Goal: Transaction & Acquisition: Purchase product/service

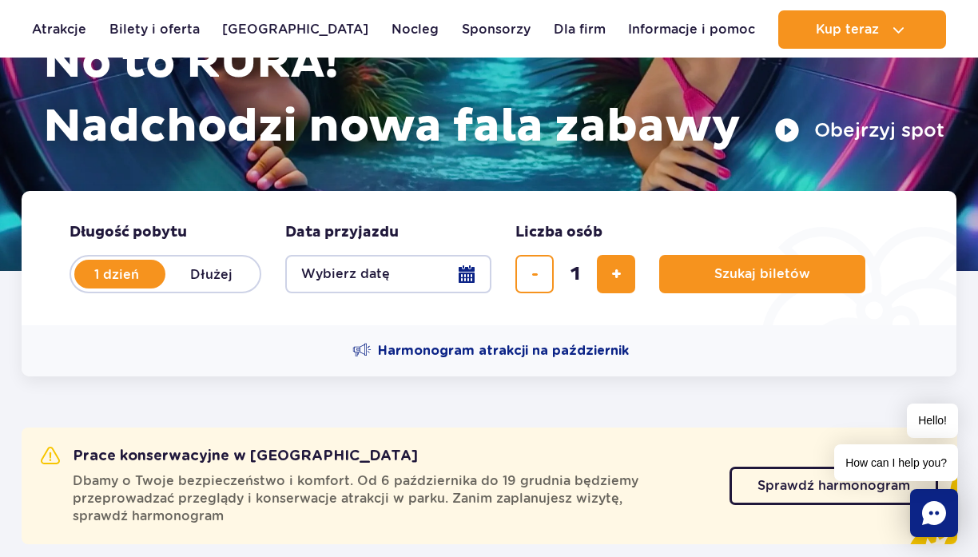
scroll to position [249, 0]
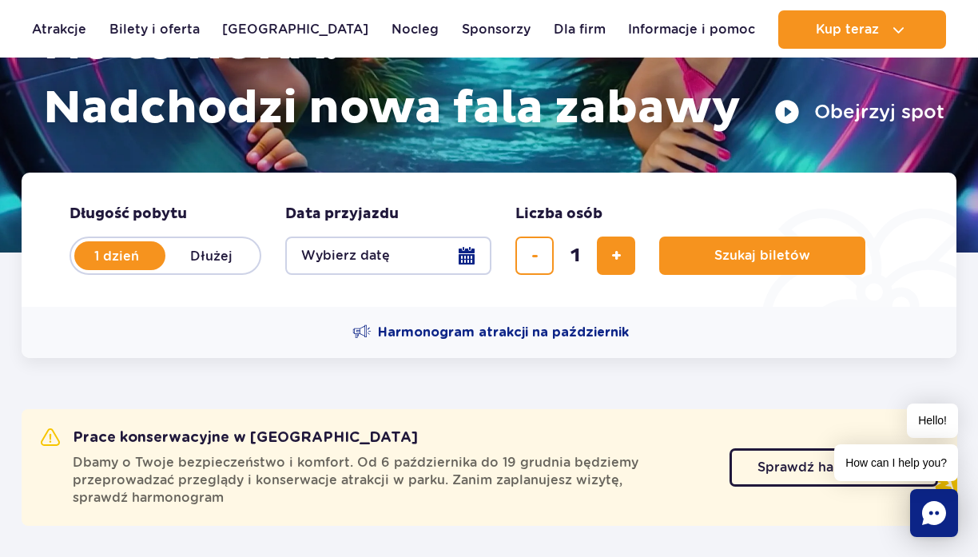
click at [201, 267] on label "Dłużej" at bounding box center [210, 256] width 91 height 34
click at [183, 269] on input "Dłużej" at bounding box center [174, 270] width 18 height 3
radio input "false"
radio input "true"
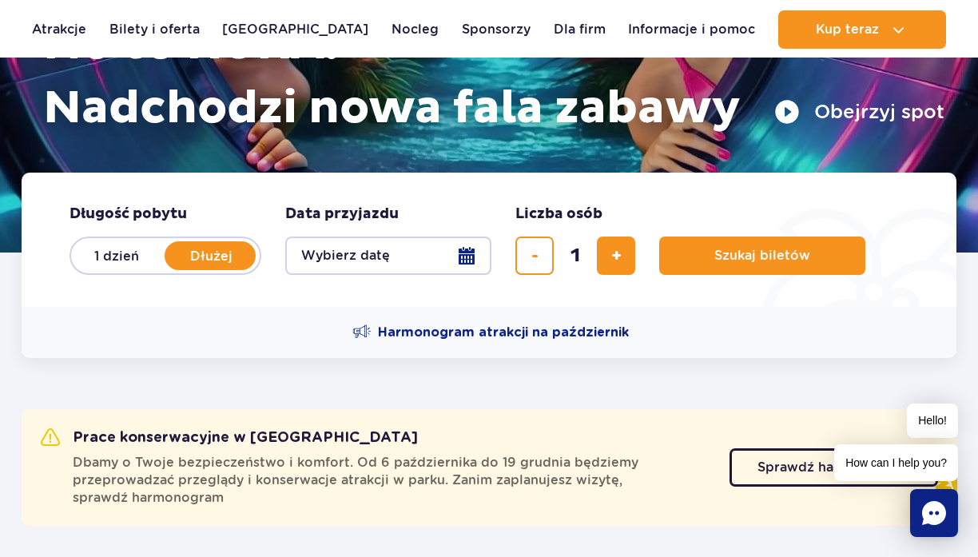
click at [109, 247] on label "1 dzień" at bounding box center [116, 256] width 91 height 34
click at [89, 269] on input "1 dzień" at bounding box center [80, 270] width 18 height 3
radio input "true"
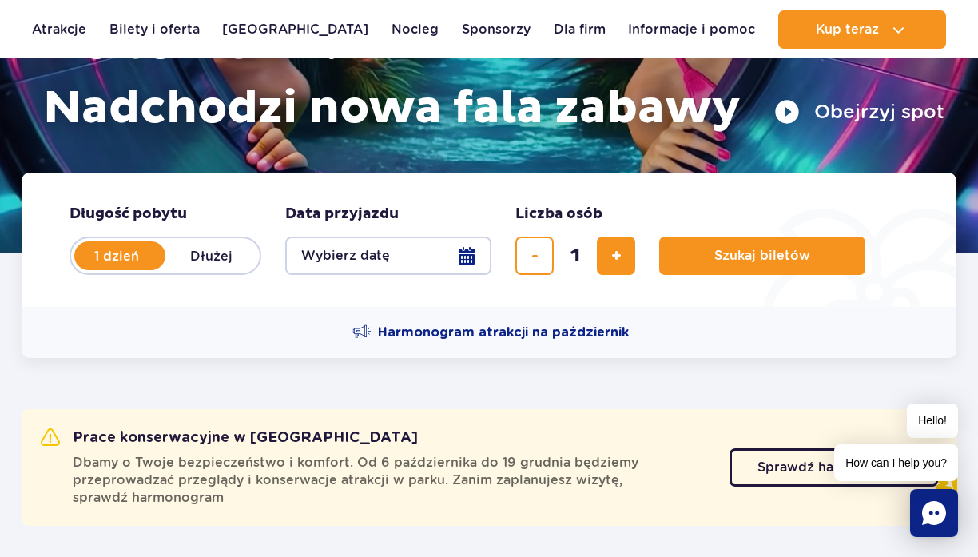
click at [366, 237] on button "Wybierz datę" at bounding box center [388, 255] width 206 height 38
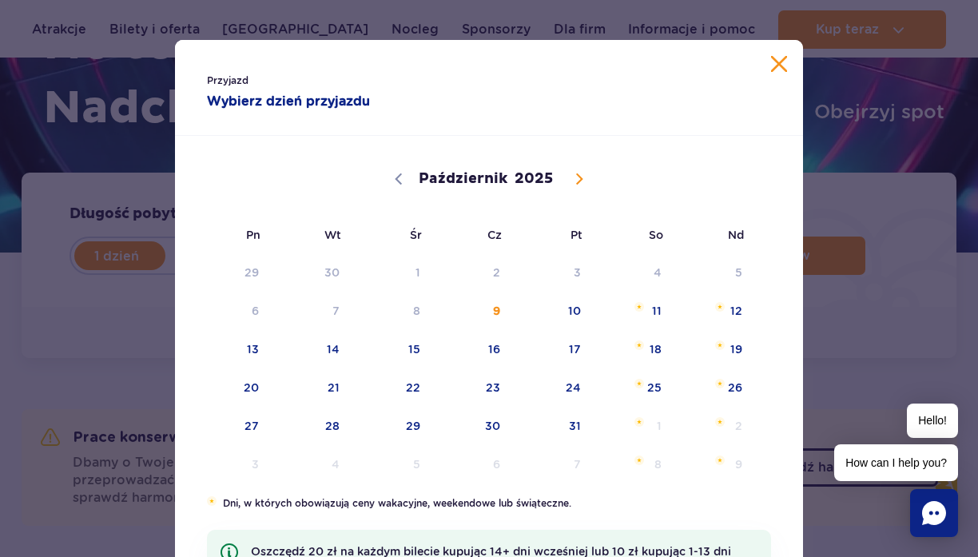
click at [324, 101] on strong "Wybierz dzień przyjazdu" at bounding box center [332, 101] width 250 height 19
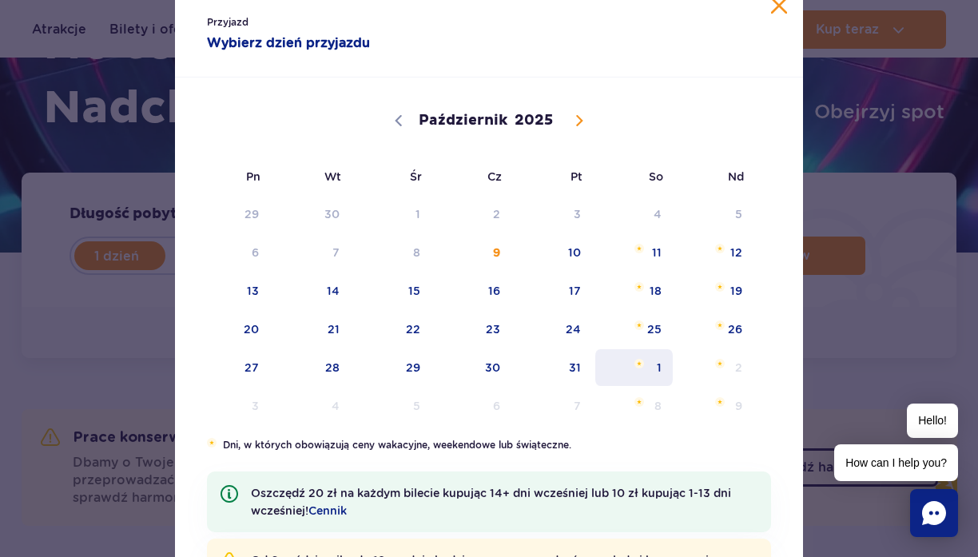
scroll to position [56, 0]
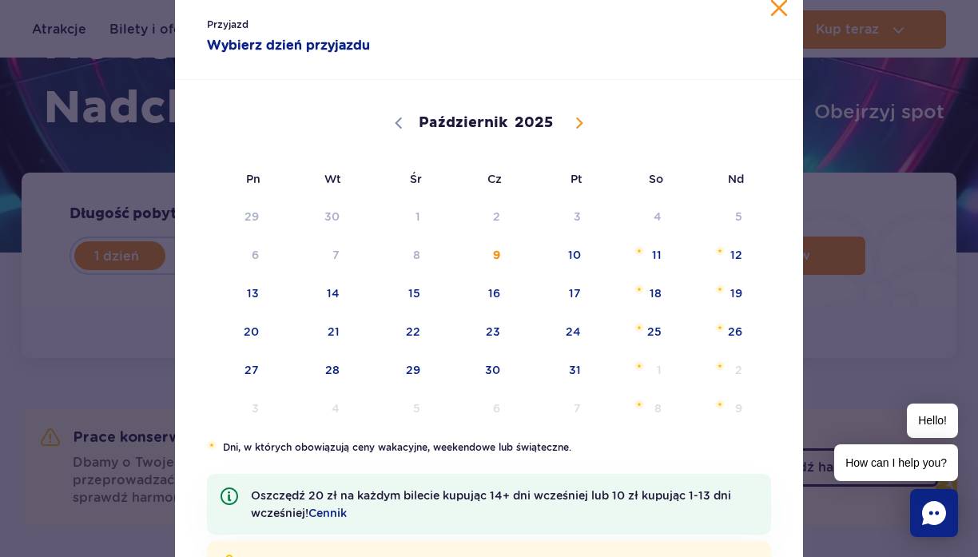
click at [652, 189] on span "So" at bounding box center [634, 179] width 81 height 37
click at [655, 218] on span "4" at bounding box center [634, 216] width 81 height 37
click at [784, 11] on button "Zamknij kalendarz" at bounding box center [779, 8] width 16 height 16
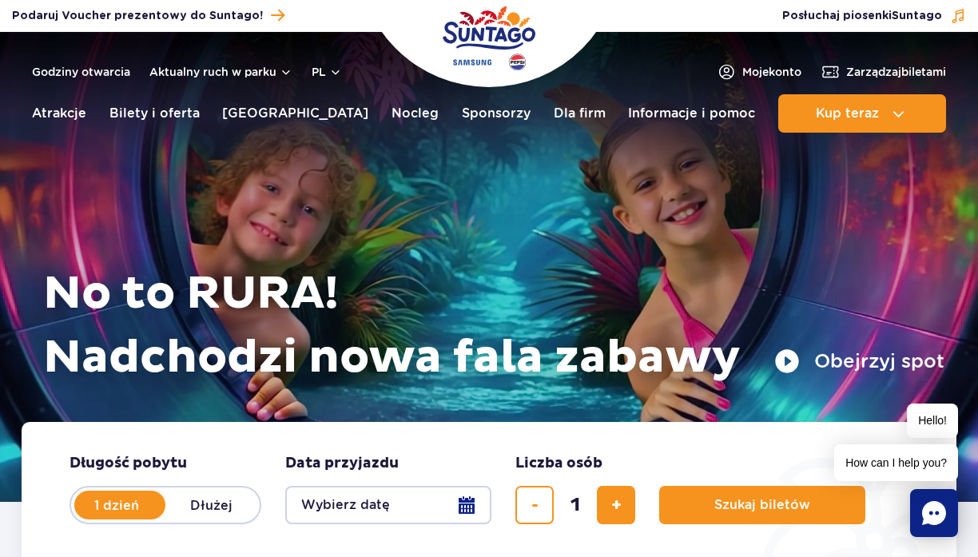
scroll to position [0, 0]
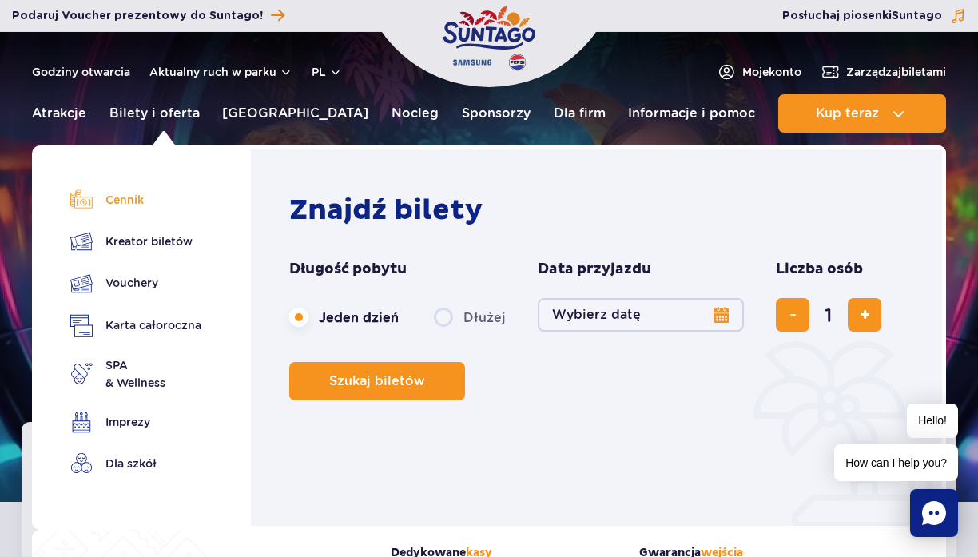
click at [132, 195] on link "Cennik" at bounding box center [135, 200] width 131 height 22
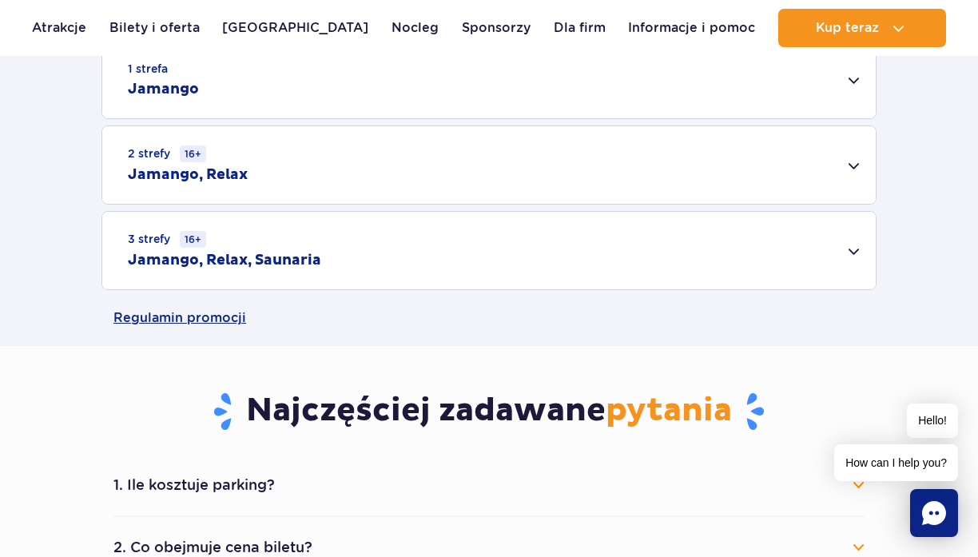
scroll to position [551, 0]
click at [327, 216] on div "3 strefy 16+ Jamango, Relax, Saunaria" at bounding box center [488, 249] width 773 height 77
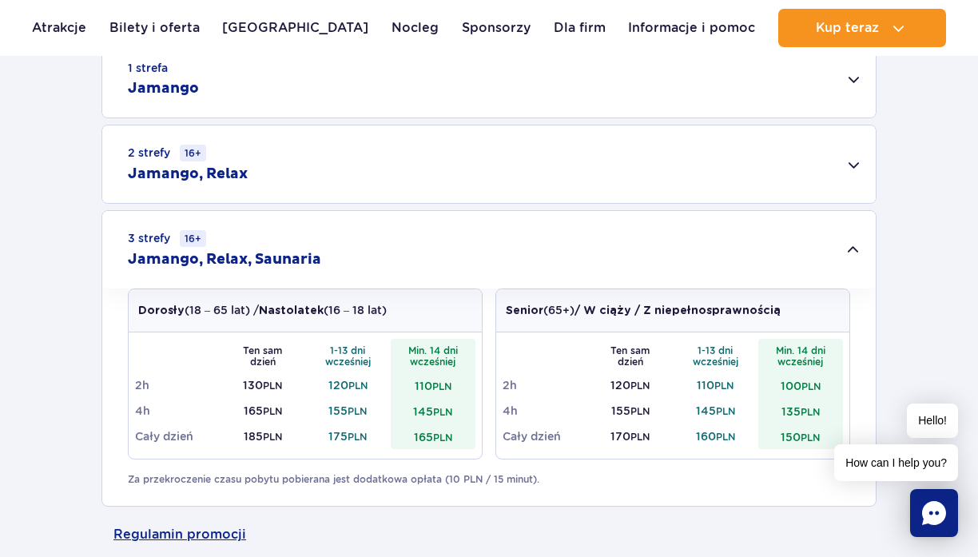
click at [343, 189] on div "2 strefy 16+ Jamango, Relax" at bounding box center [488, 163] width 773 height 77
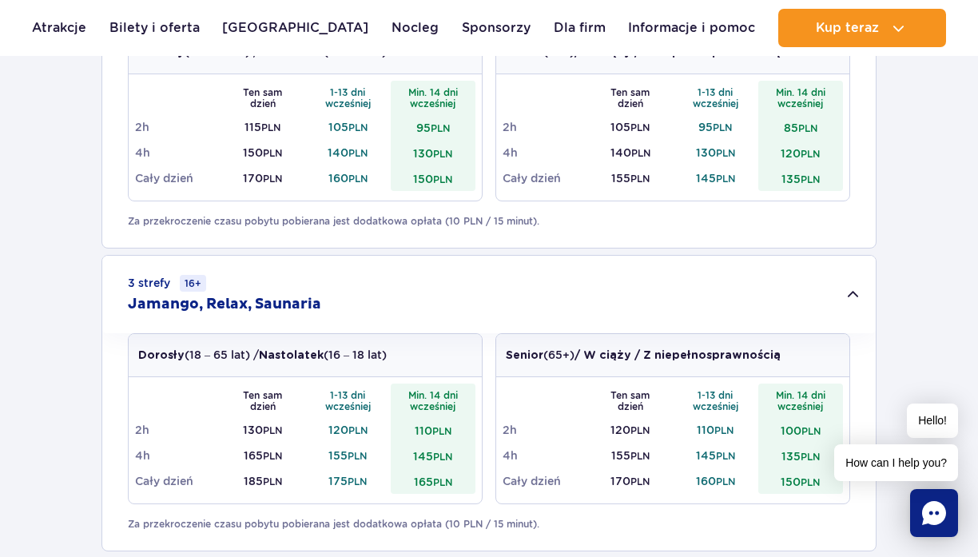
scroll to position [729, 0]
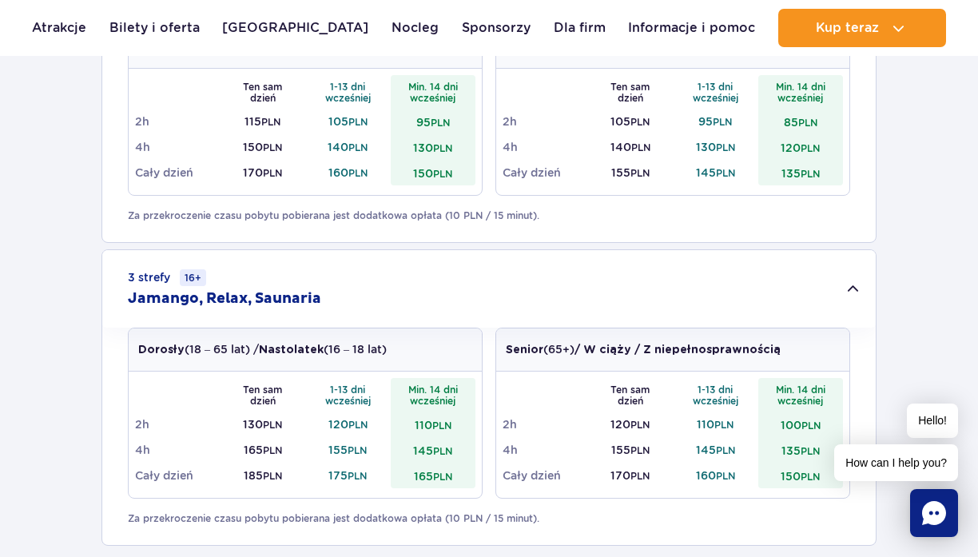
click at [268, 299] on h2 "Jamango, Relax, Saunaria" at bounding box center [224, 298] width 193 height 19
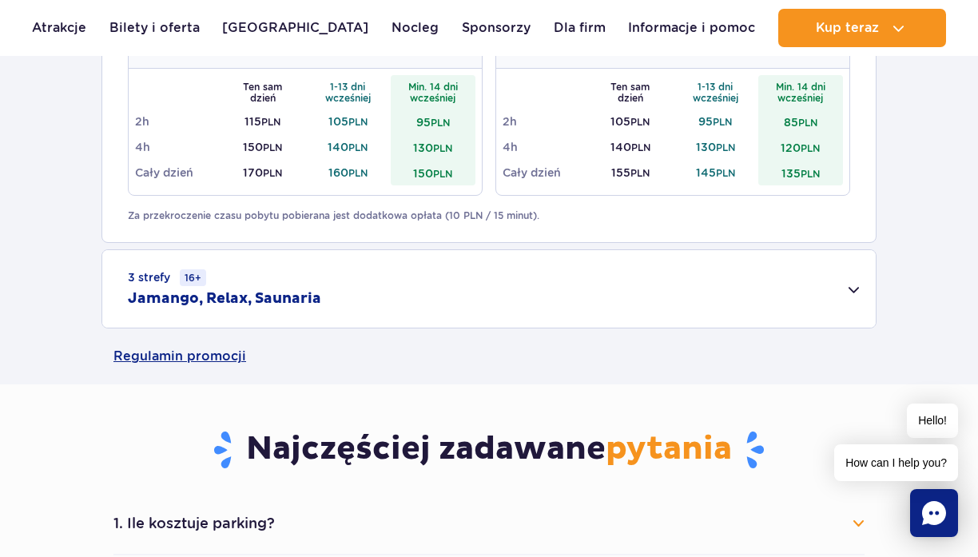
click at [268, 299] on h2 "Jamango, Relax, Saunaria" at bounding box center [224, 298] width 193 height 19
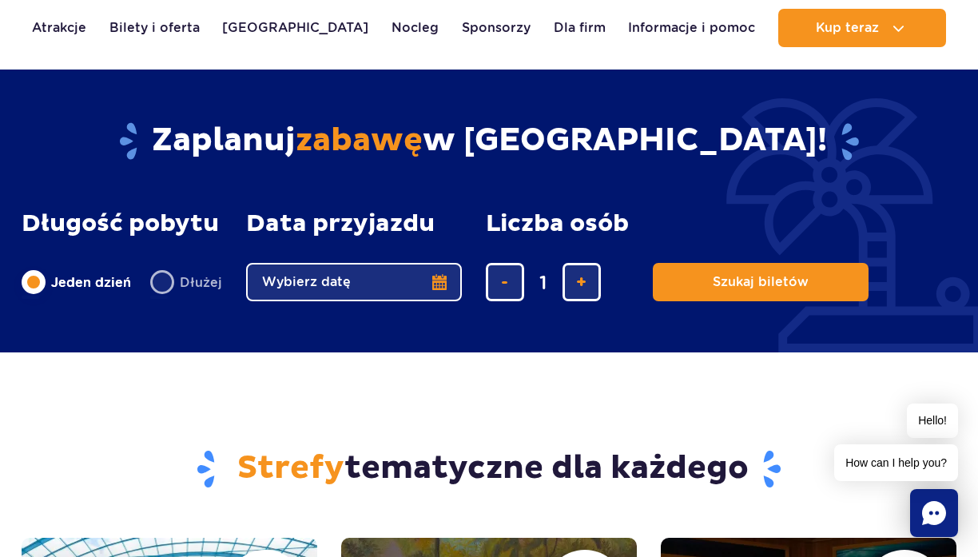
scroll to position [1725, 0]
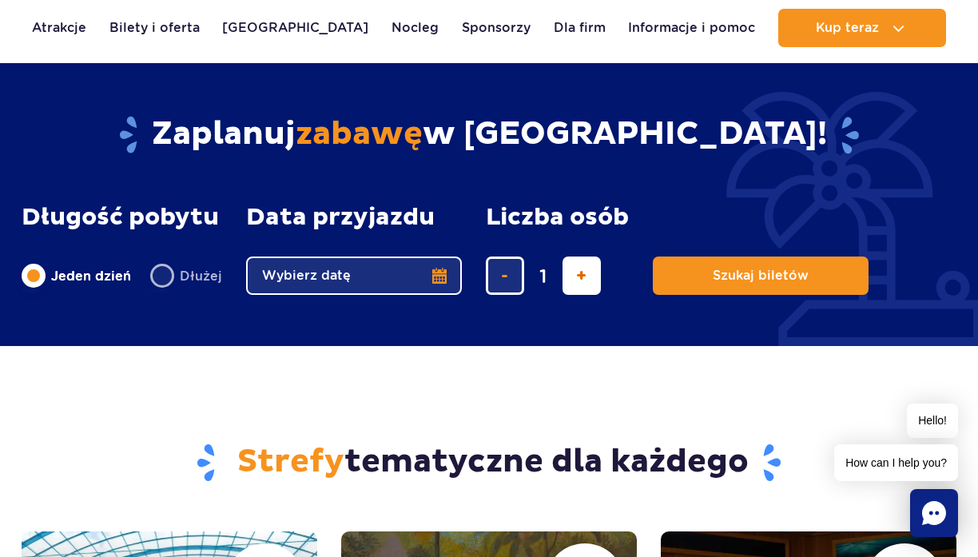
click at [579, 276] on span "dodaj bilet" at bounding box center [581, 276] width 10 height 0
type input "2"
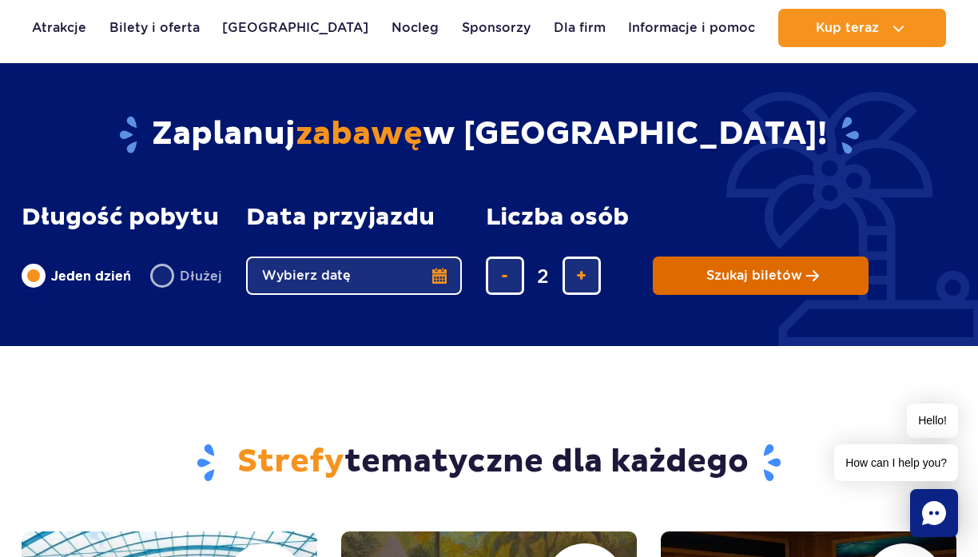
click at [705, 260] on button "Szukaj biletów" at bounding box center [761, 275] width 216 height 38
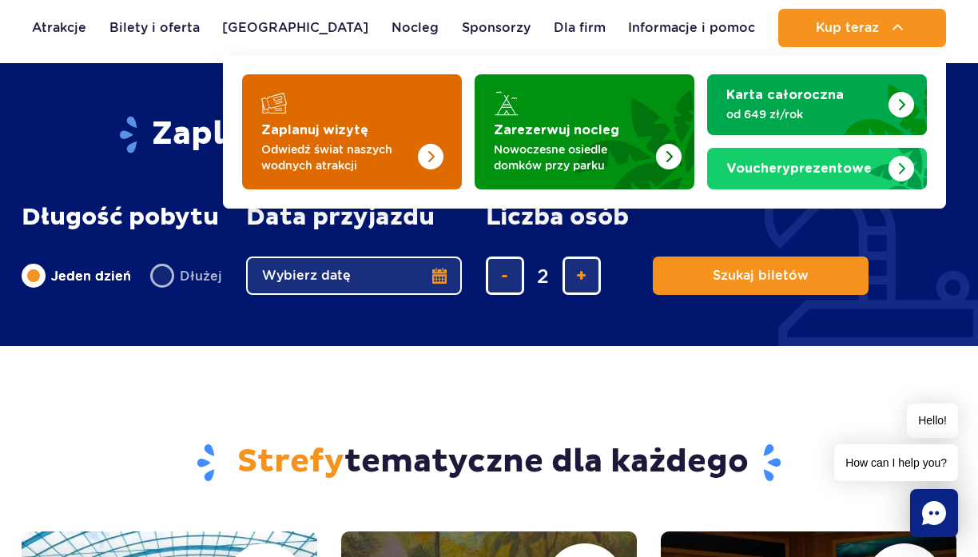
click at [377, 154] on p "Odwiedź świat naszych wodnych atrakcji" at bounding box center [339, 157] width 156 height 32
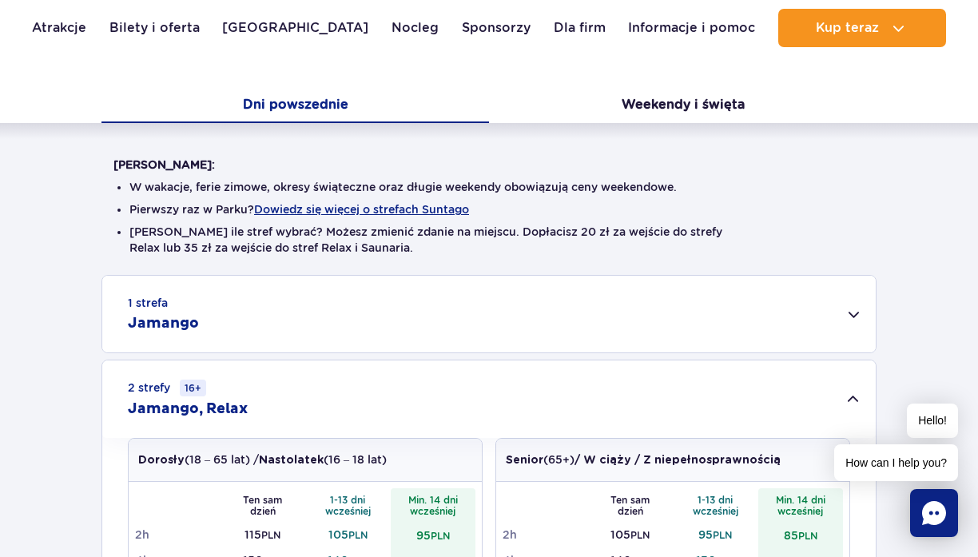
scroll to position [322, 0]
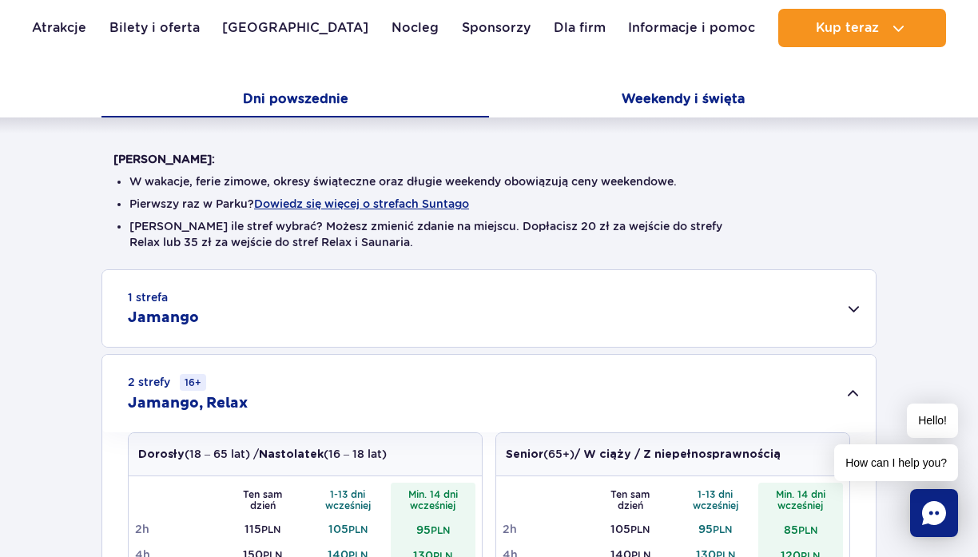
click at [661, 110] on button "Weekendy i święta" at bounding box center [682, 101] width 387 height 34
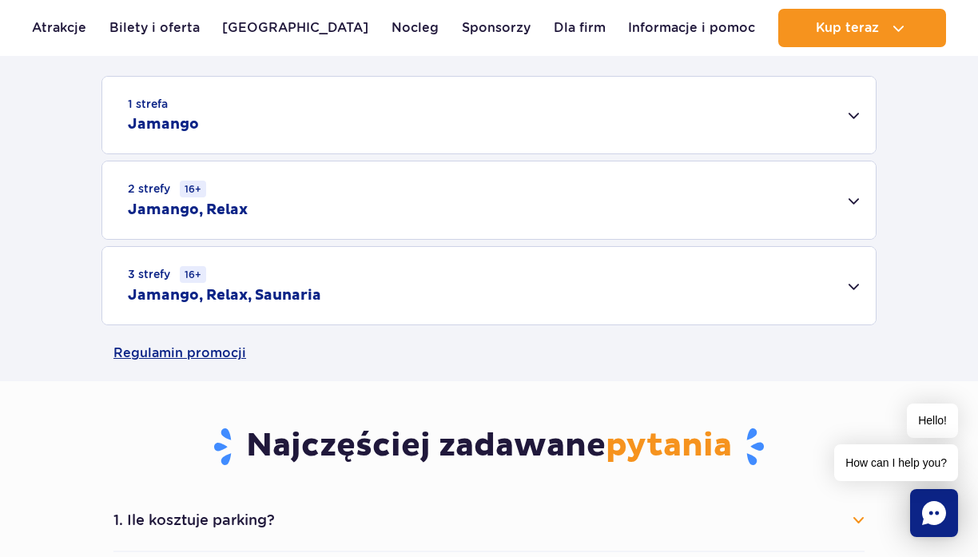
scroll to position [518, 0]
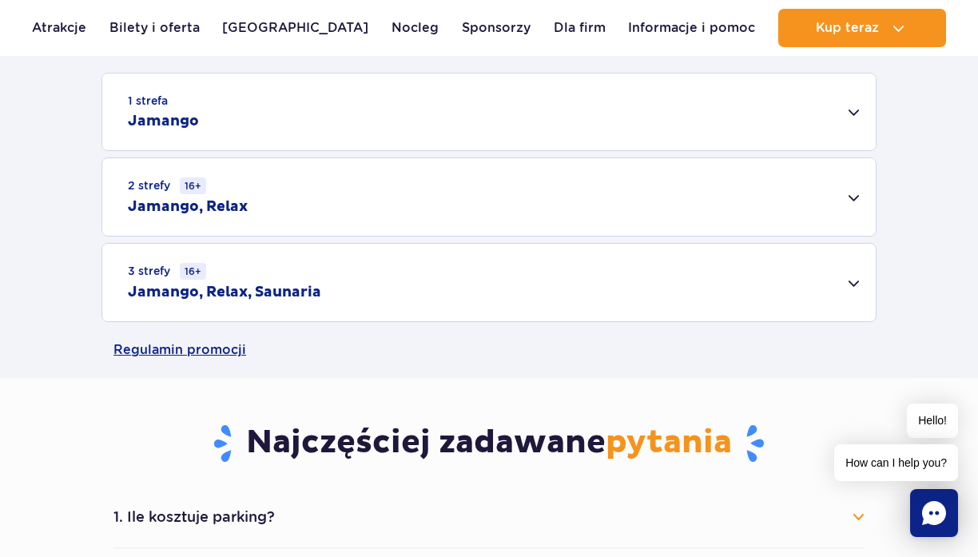
click at [581, 304] on div "3 strefy 16+ Jamango, Relax, Saunaria" at bounding box center [488, 282] width 773 height 77
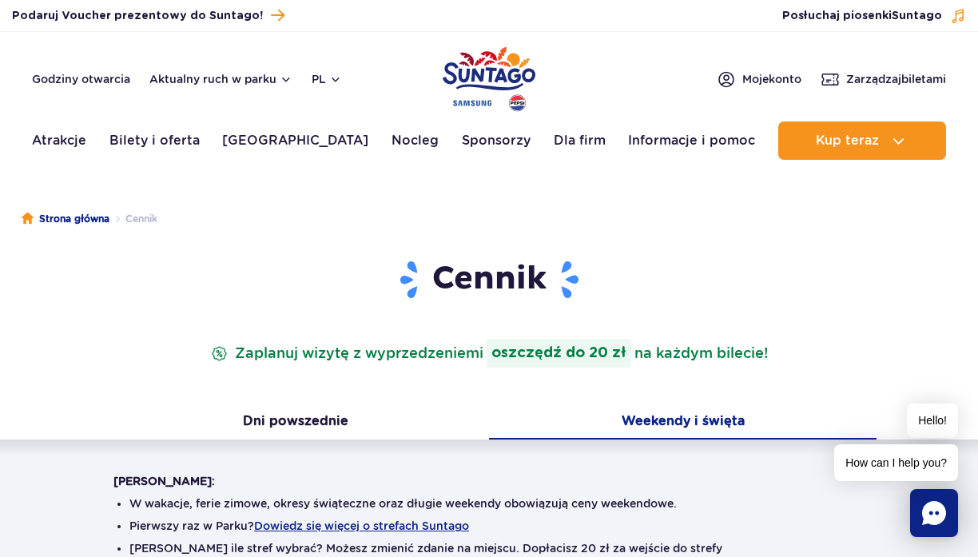
scroll to position [0, 0]
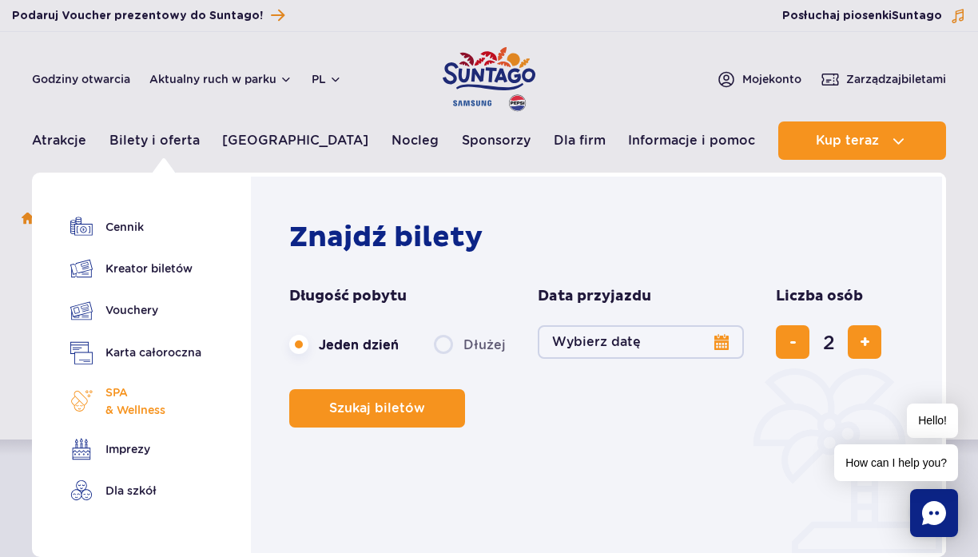
click at [152, 407] on span "SPA & Wellness" at bounding box center [135, 400] width 60 height 35
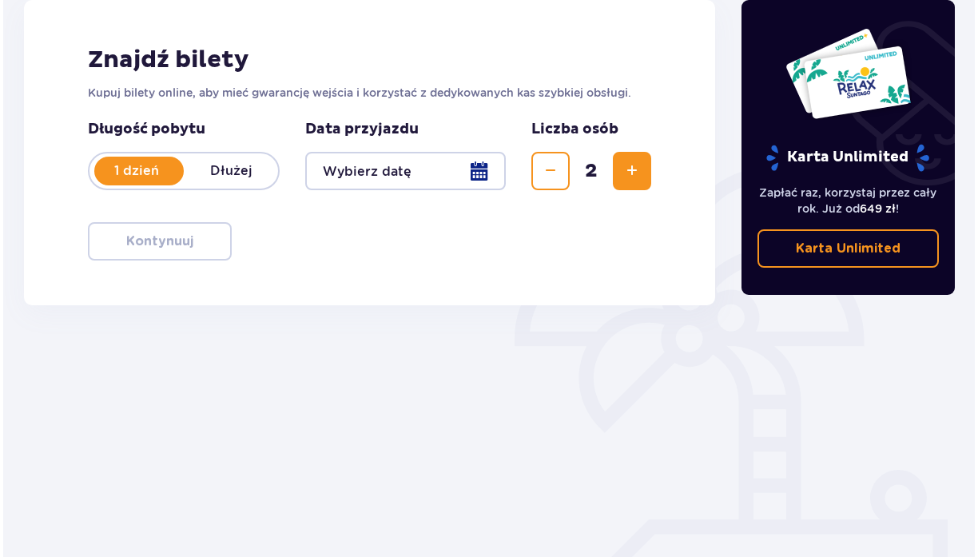
scroll to position [230, 0]
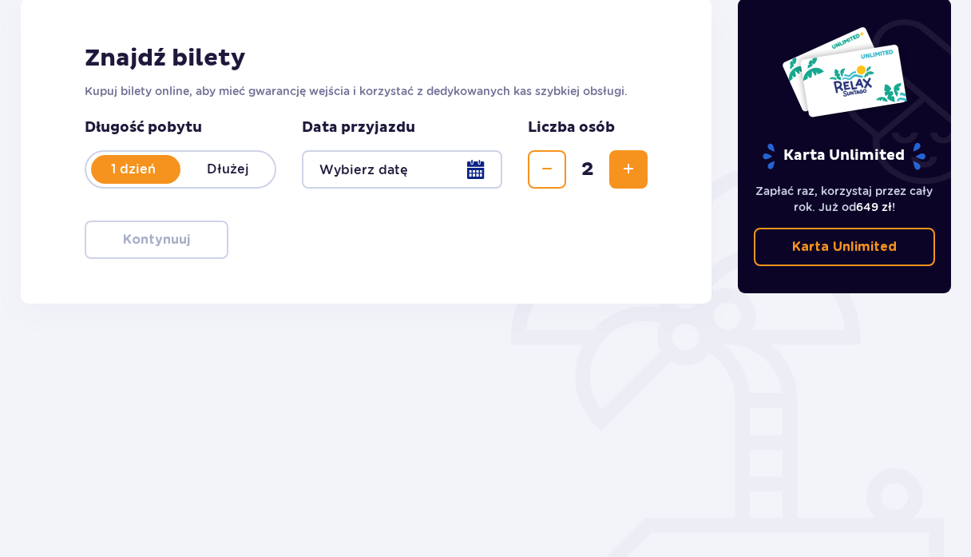
click at [467, 181] on div at bounding box center [402, 169] width 201 height 38
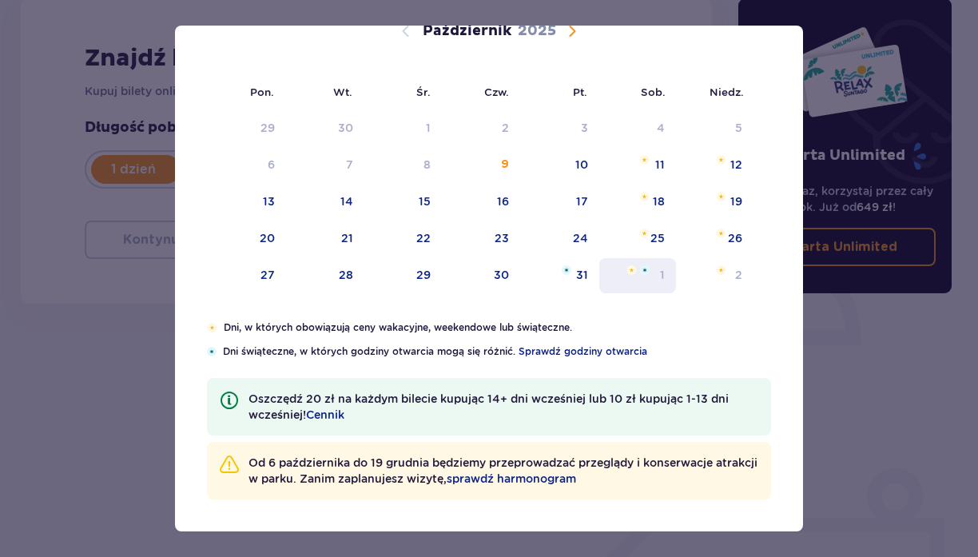
scroll to position [128, 0]
click at [765, 54] on div "Wrzesień 2025 1 2 3 4 5 6 7 8 9 10 11 12 13 14 15 16 17 18 19 20 21 22 23 24 25…" at bounding box center [489, 295] width 628 height 610
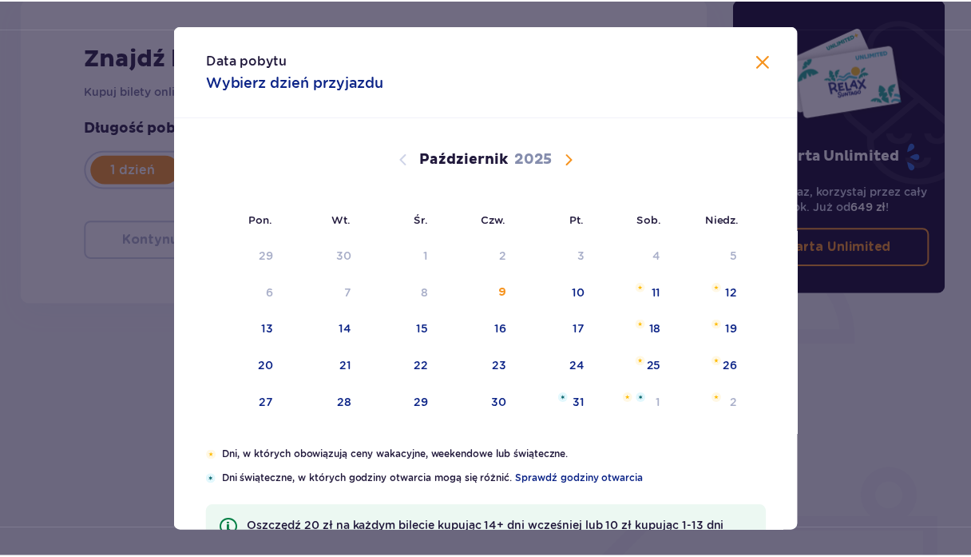
scroll to position [0, 0]
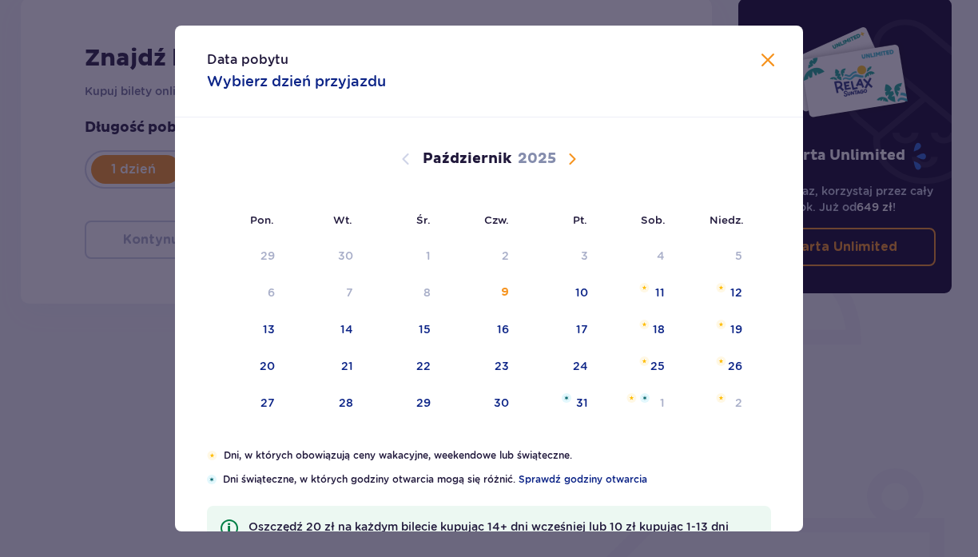
click at [763, 47] on div "Data pobytu Wybierz dzień przyjazdu" at bounding box center [489, 72] width 628 height 92
click at [296, 93] on div "Data pobytu Wybierz dzień przyjazdu" at bounding box center [489, 72] width 628 height 92
click at [304, 83] on p "Wybierz dzień przyjazdu" at bounding box center [296, 81] width 179 height 19
click at [760, 54] on span "Zamknij" at bounding box center [767, 60] width 19 height 19
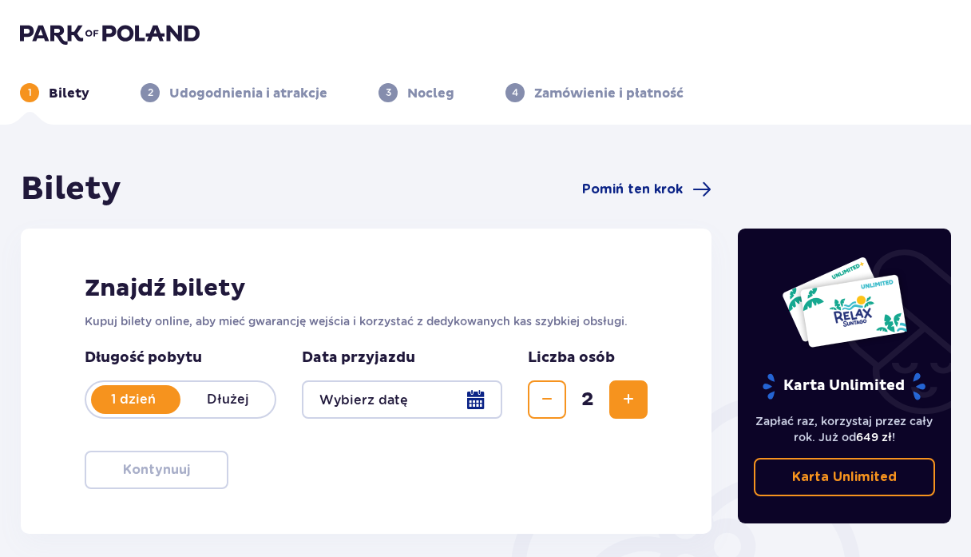
click at [546, 407] on span "Zmniejsz" at bounding box center [547, 399] width 19 height 19
click at [236, 408] on p "Dłużej" at bounding box center [228, 400] width 94 height 18
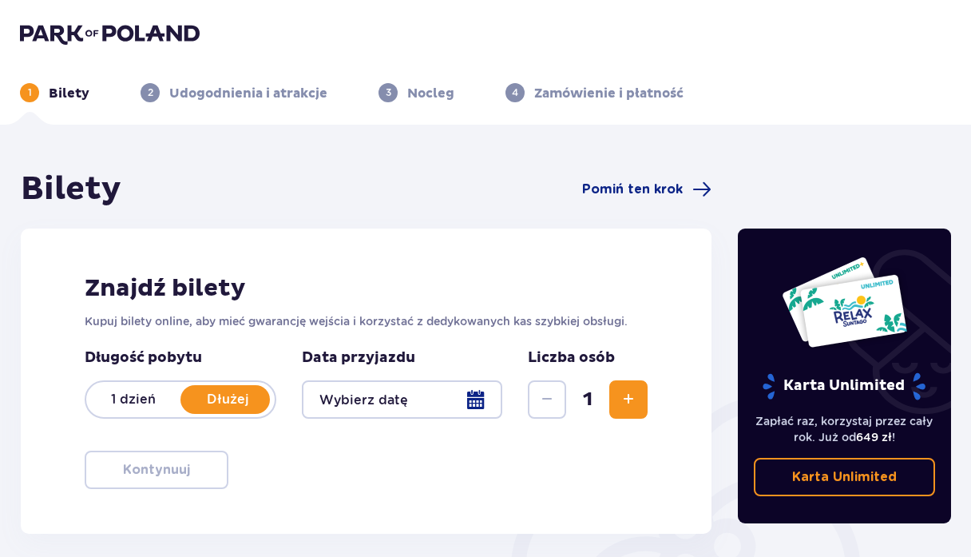
click at [135, 401] on p "1 dzień" at bounding box center [133, 400] width 94 height 18
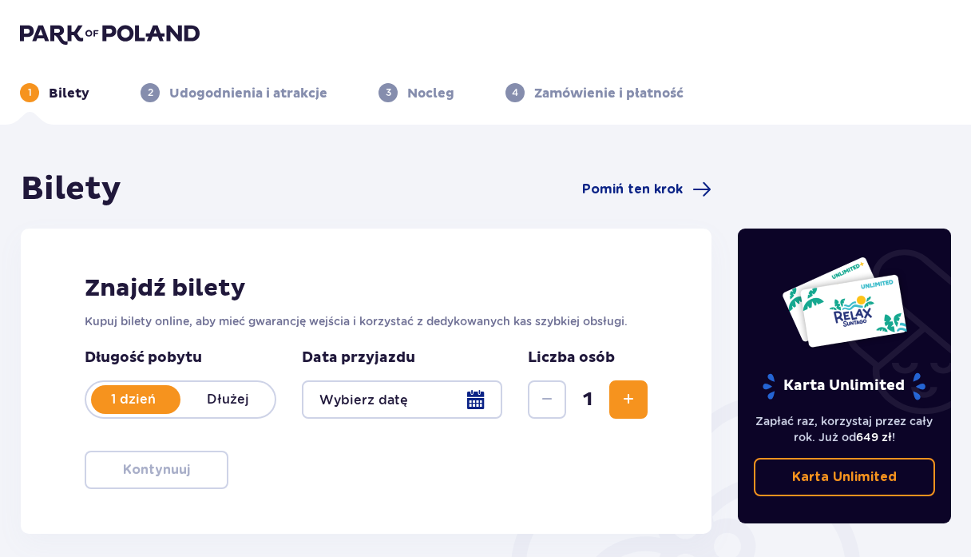
click at [189, 85] on p "Udogodnienia i atrakcje" at bounding box center [248, 94] width 158 height 18
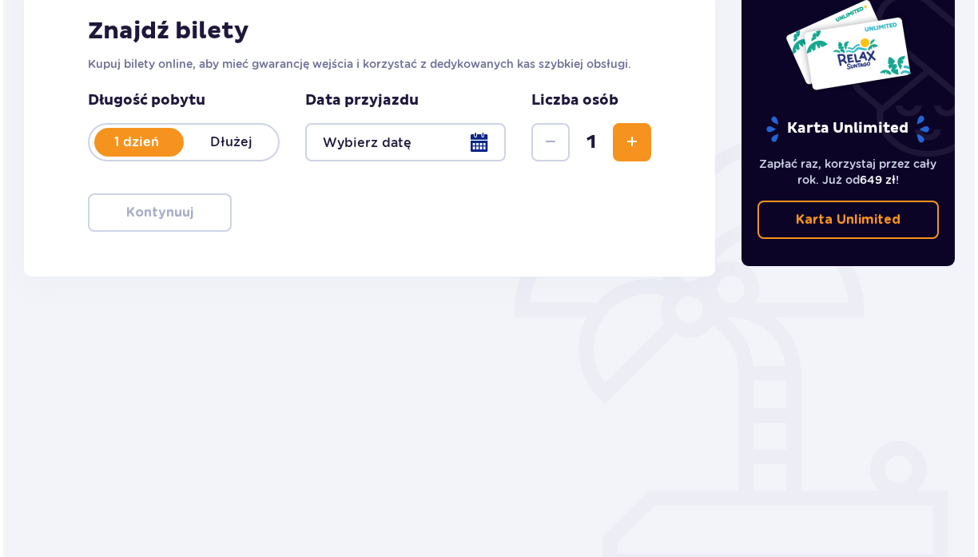
scroll to position [257, 0]
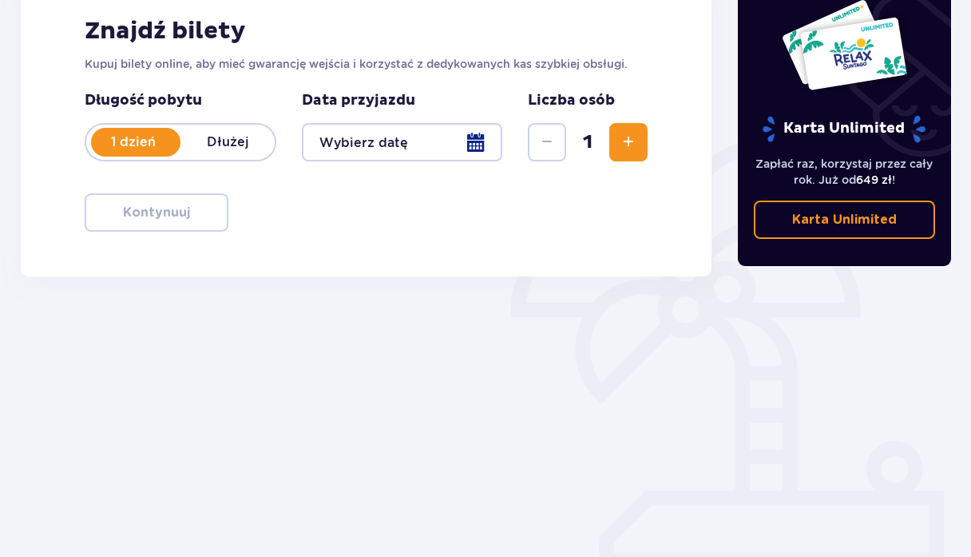
click at [625, 143] on span "Zwiększ" at bounding box center [628, 142] width 19 height 19
click at [471, 154] on div at bounding box center [402, 142] width 201 height 38
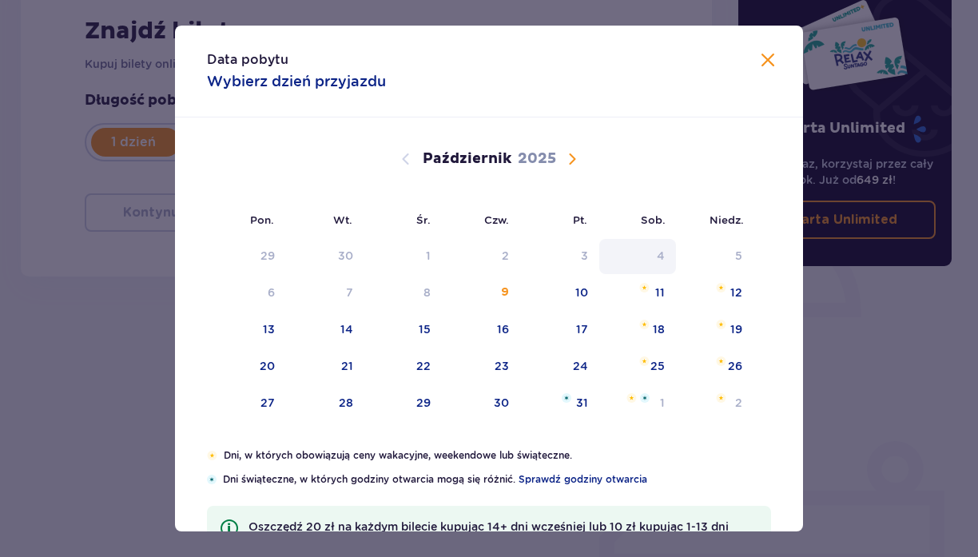
click at [645, 264] on div "4" at bounding box center [637, 256] width 77 height 35
click at [760, 61] on span "Zamknij" at bounding box center [767, 60] width 19 height 19
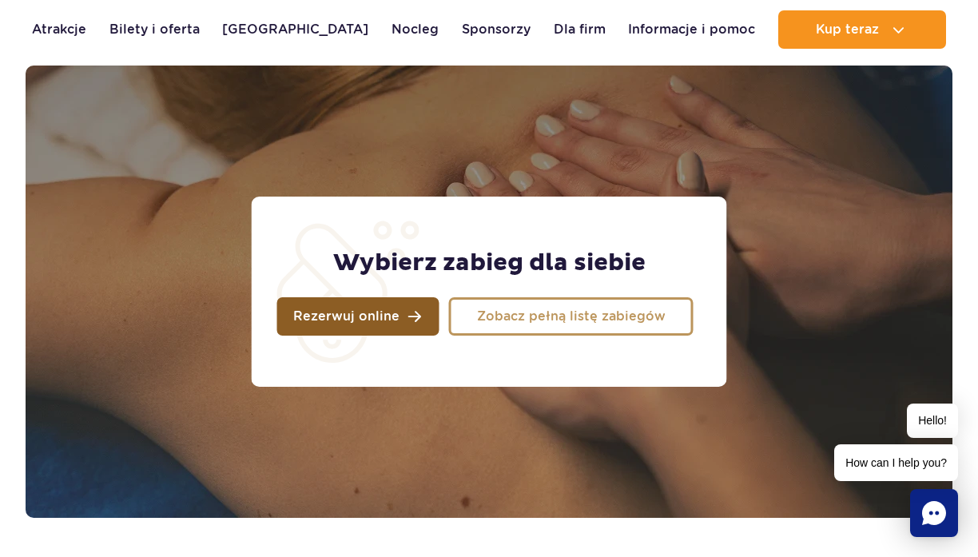
click at [398, 329] on link "Rezerwuj online" at bounding box center [358, 316] width 162 height 38
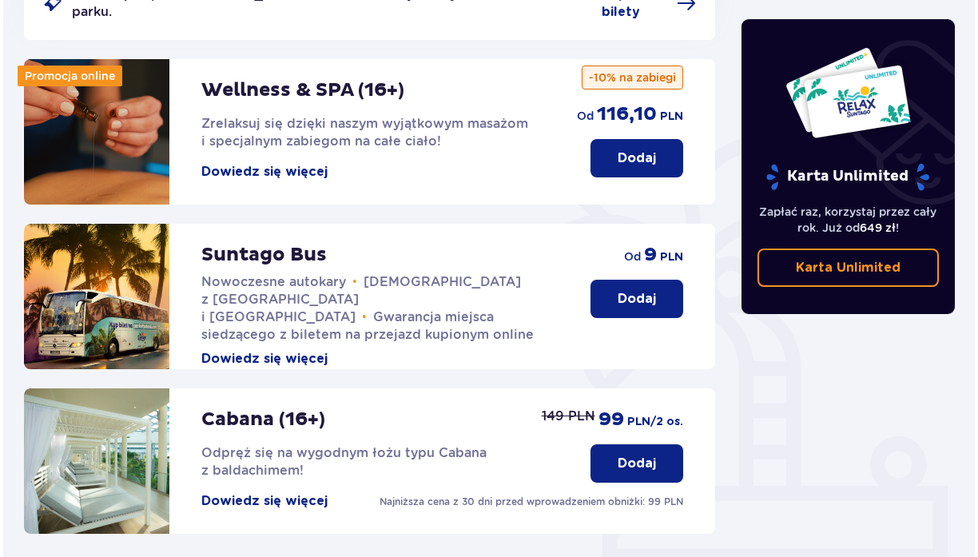
scroll to position [241, 0]
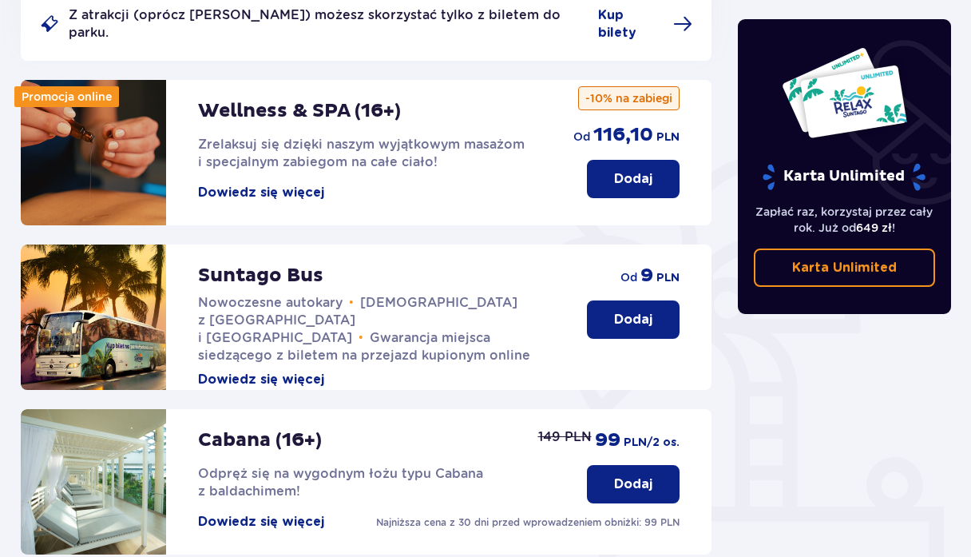
click at [279, 184] on button "Dowiedz się więcej" at bounding box center [261, 193] width 126 height 18
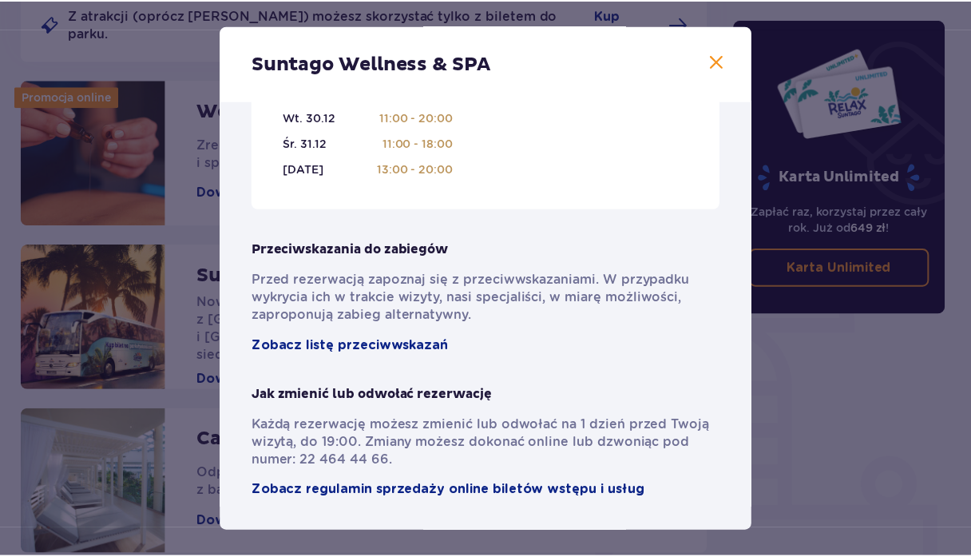
scroll to position [1170, 0]
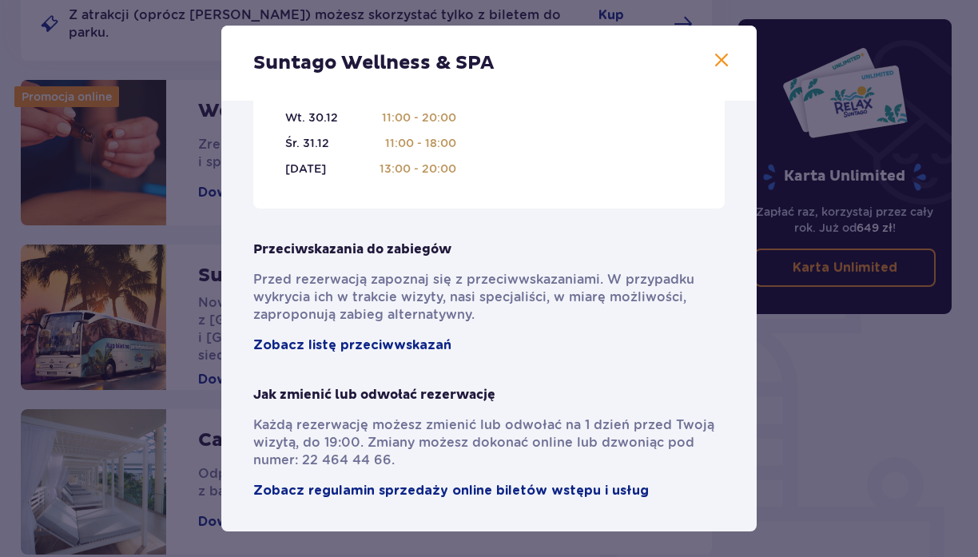
click at [717, 63] on span at bounding box center [721, 60] width 19 height 19
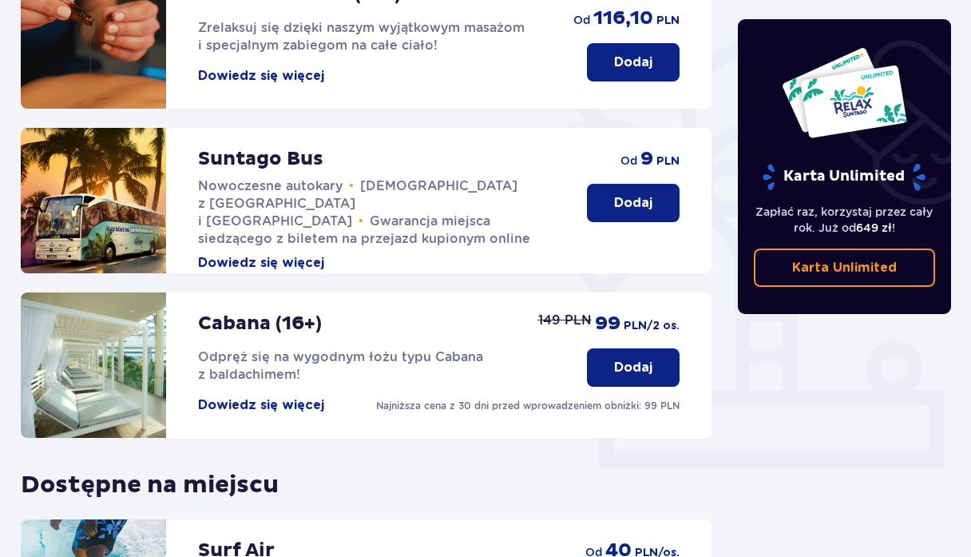
scroll to position [23, 0]
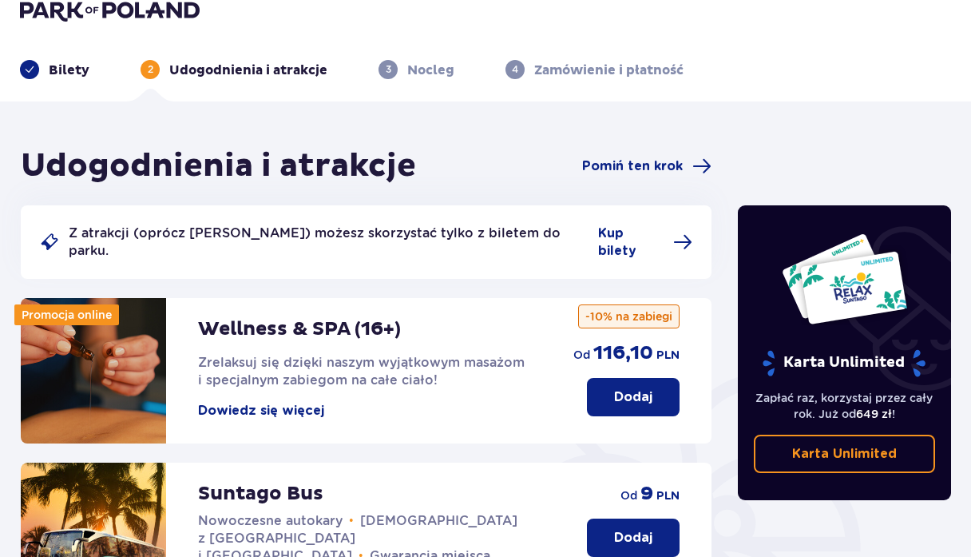
click at [637, 388] on p "Dodaj" at bounding box center [633, 397] width 38 height 18
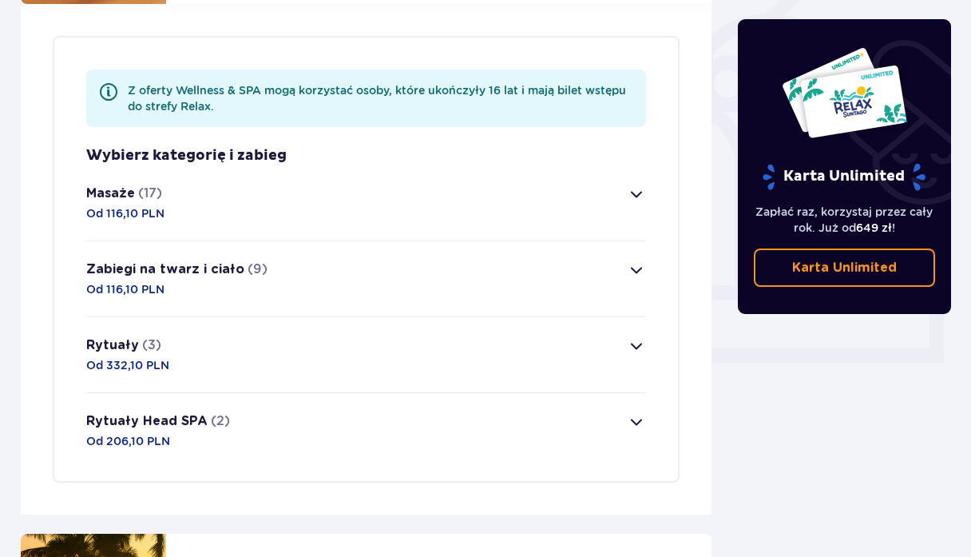
scroll to position [463, 0]
click at [435, 323] on button "Rytuały (3) Od 332,10 PLN" at bounding box center [366, 353] width 560 height 75
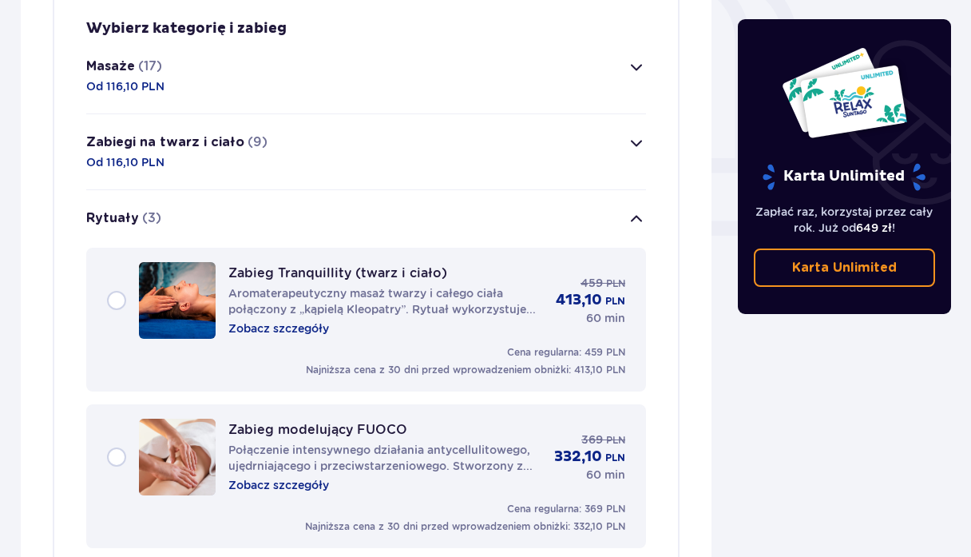
scroll to position [588, 0]
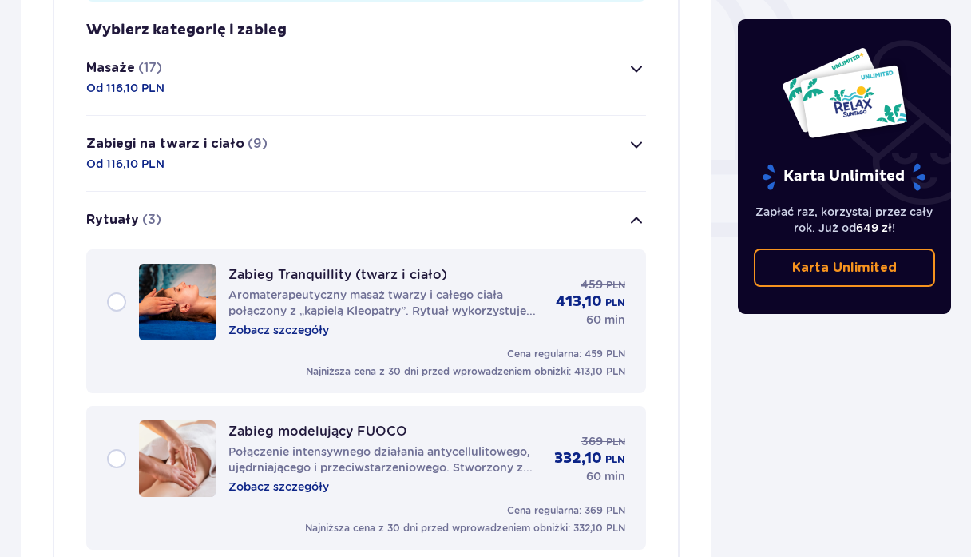
click at [447, 192] on button "Rytuały (3)" at bounding box center [366, 221] width 560 height 58
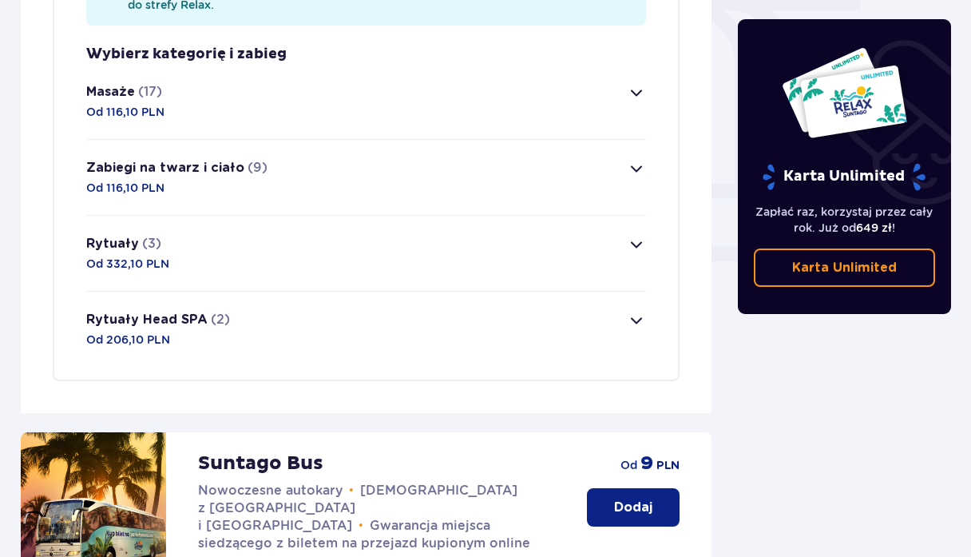
click at [447, 185] on button "Zabiegi na twarz i ciało (9) Od 116,10 PLN" at bounding box center [366, 177] width 560 height 75
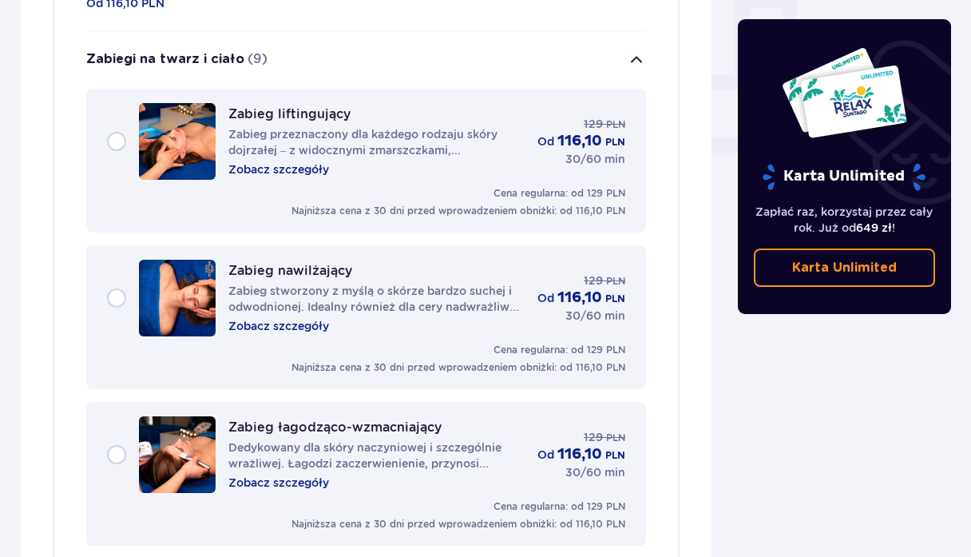
click at [447, 204] on p "Najniższa cena z 30 dni przed wprowadzeniem obniżki: od 116,10 PLN" at bounding box center [459, 211] width 334 height 14
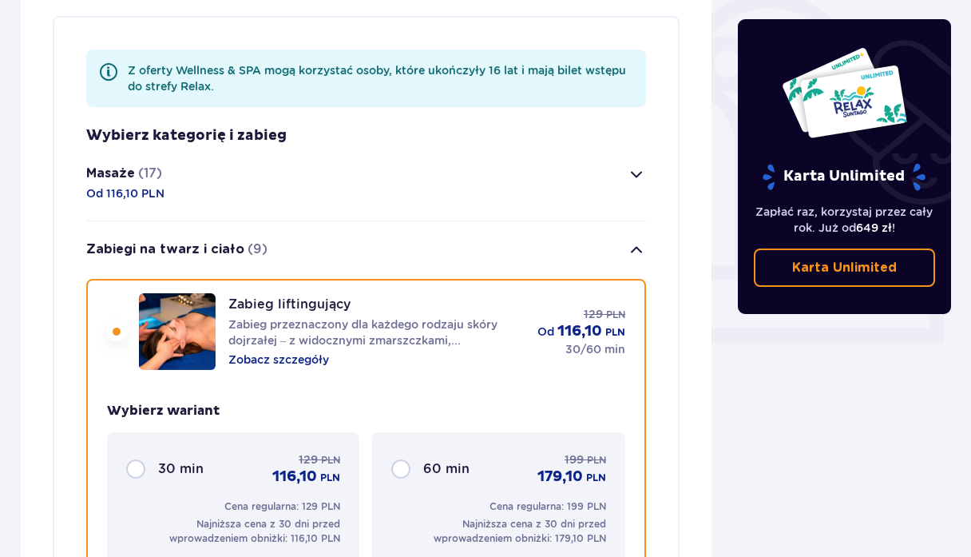
click at [447, 181] on button "Masaże (17) Od 116,10 PLN" at bounding box center [366, 182] width 560 height 75
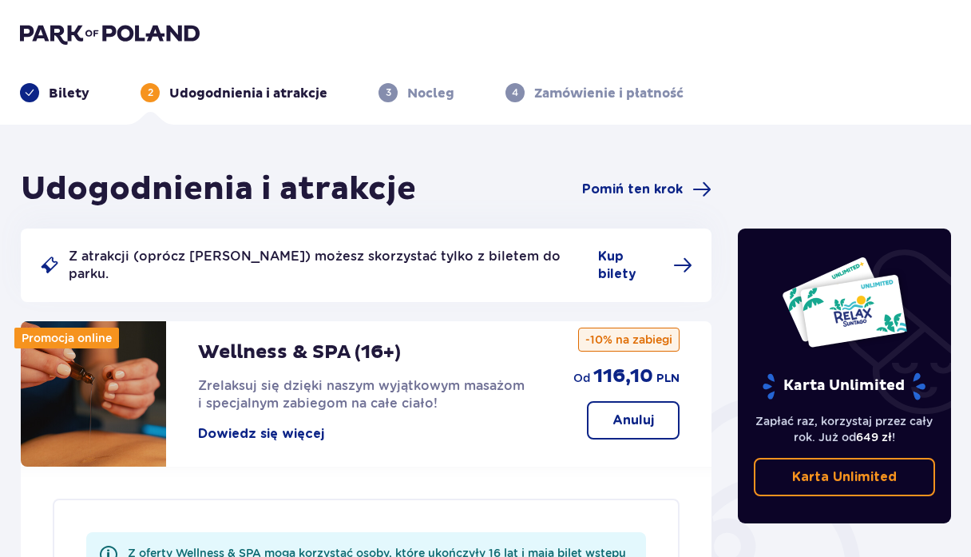
scroll to position [0, 0]
click at [402, 93] on div "3 Nocleg" at bounding box center [417, 92] width 76 height 19
click at [640, 258] on span "Kup bilety" at bounding box center [631, 265] width 66 height 35
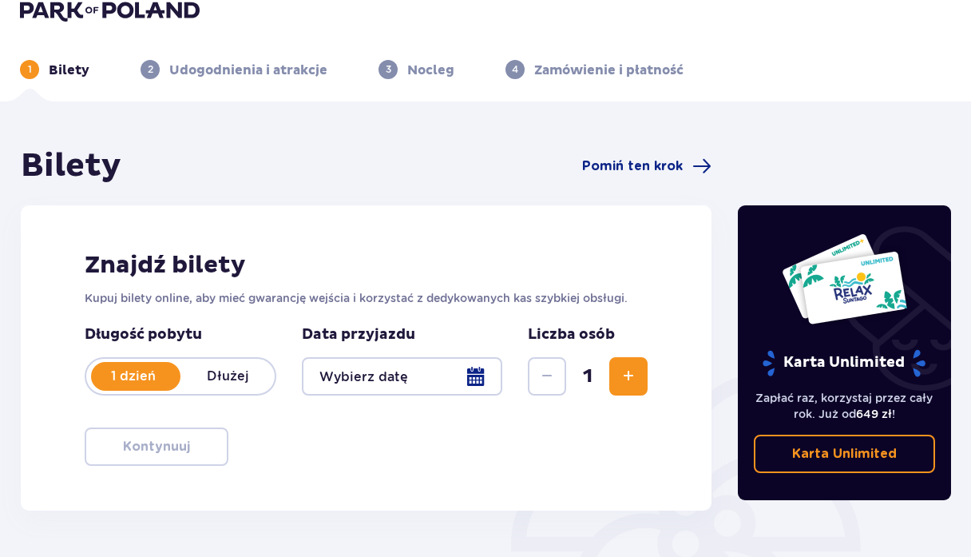
scroll to position [33, 0]
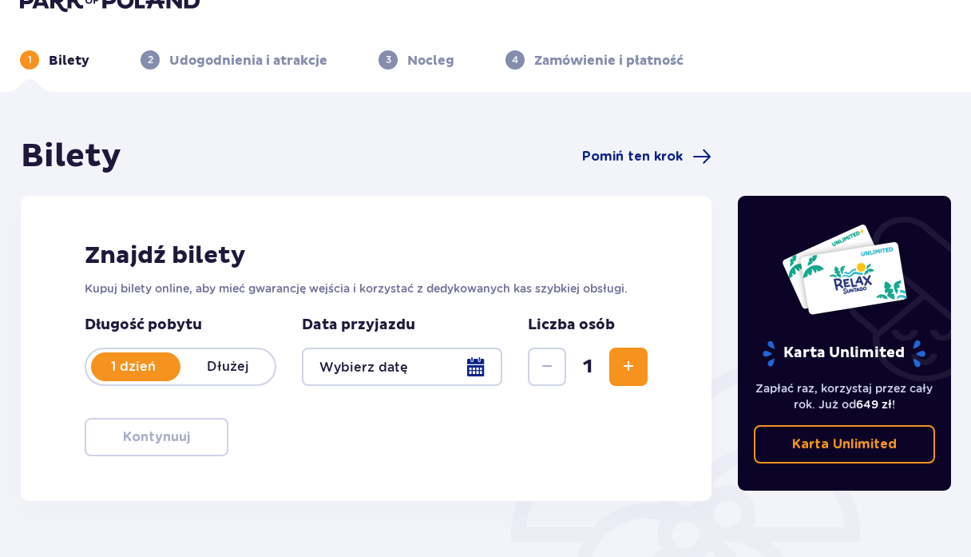
click at [102, 372] on p "1 dzień" at bounding box center [133, 367] width 94 height 18
click at [133, 374] on p "1 dzień" at bounding box center [133, 367] width 94 height 18
click at [482, 362] on div at bounding box center [402, 366] width 201 height 38
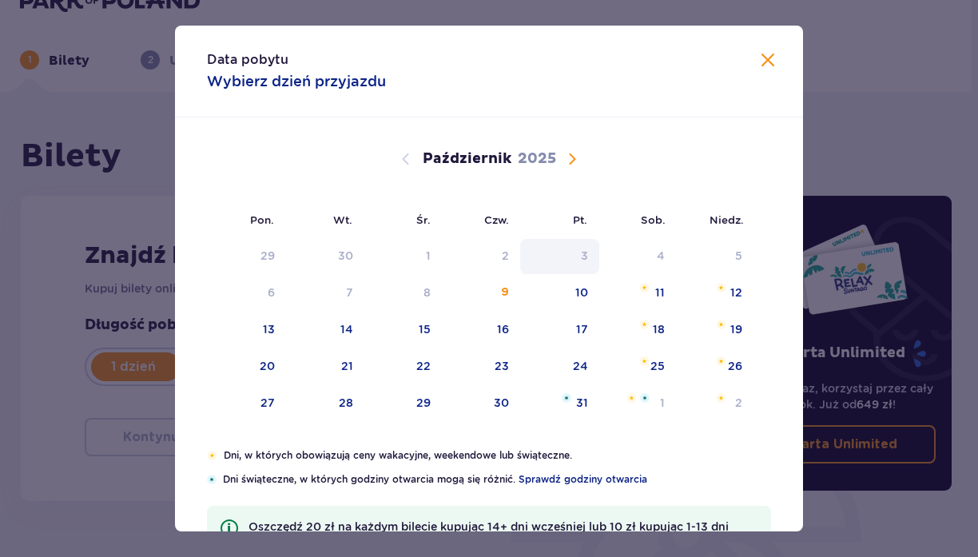
click at [593, 252] on div "3" at bounding box center [559, 256] width 79 height 35
click at [571, 290] on div "10" at bounding box center [559, 293] width 79 height 35
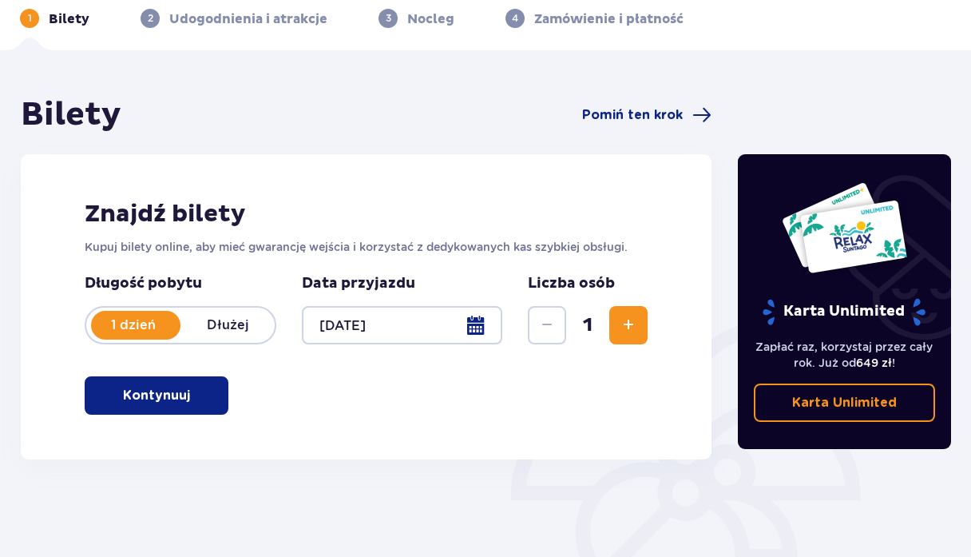
scroll to position [76, 0]
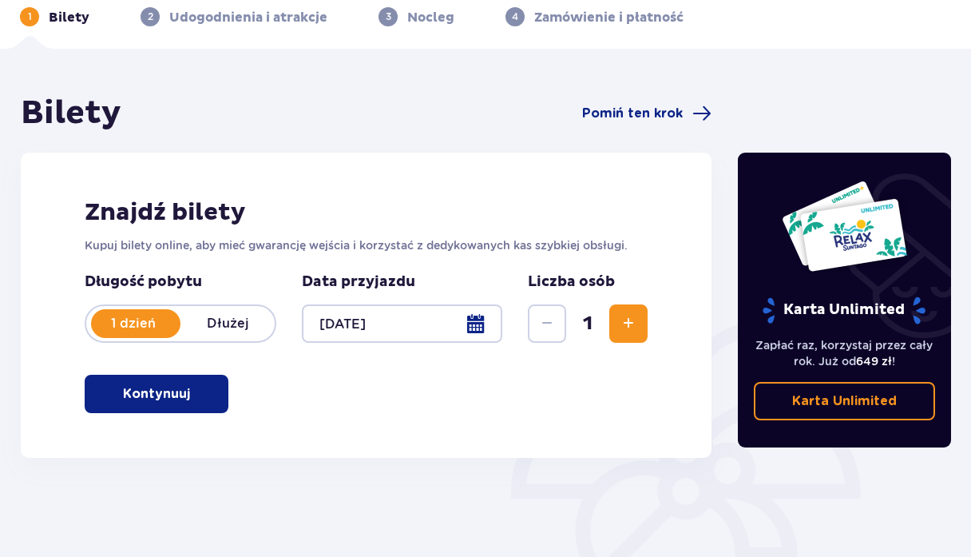
click at [634, 321] on span "Zwiększ" at bounding box center [628, 323] width 19 height 19
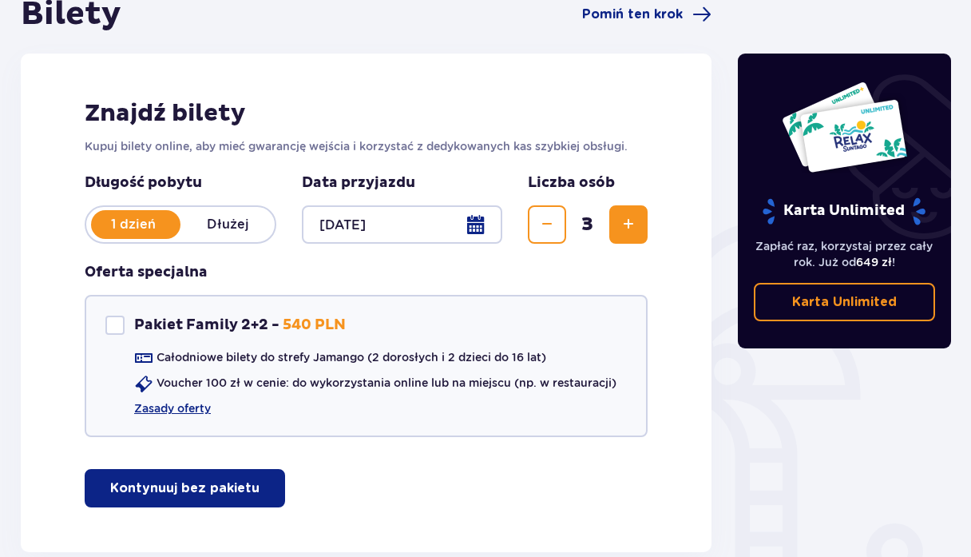
scroll to position [179, 0]
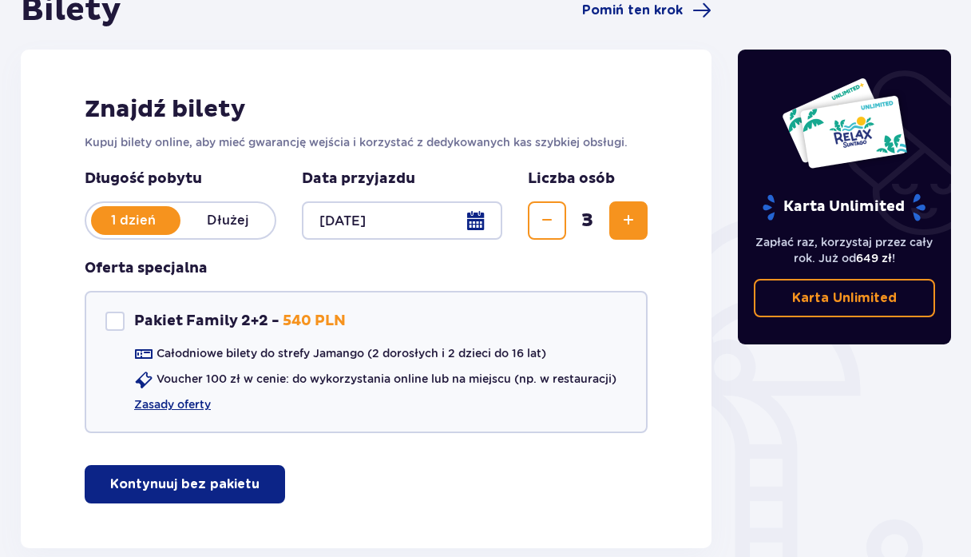
click at [549, 212] on span "Zmniejsz" at bounding box center [547, 220] width 19 height 19
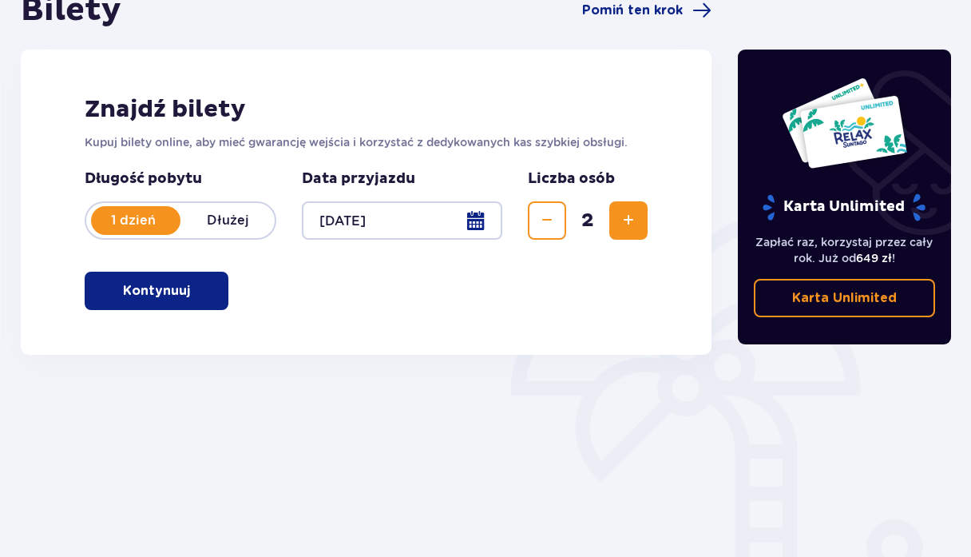
click at [615, 219] on button "Zwiększ" at bounding box center [628, 220] width 38 height 38
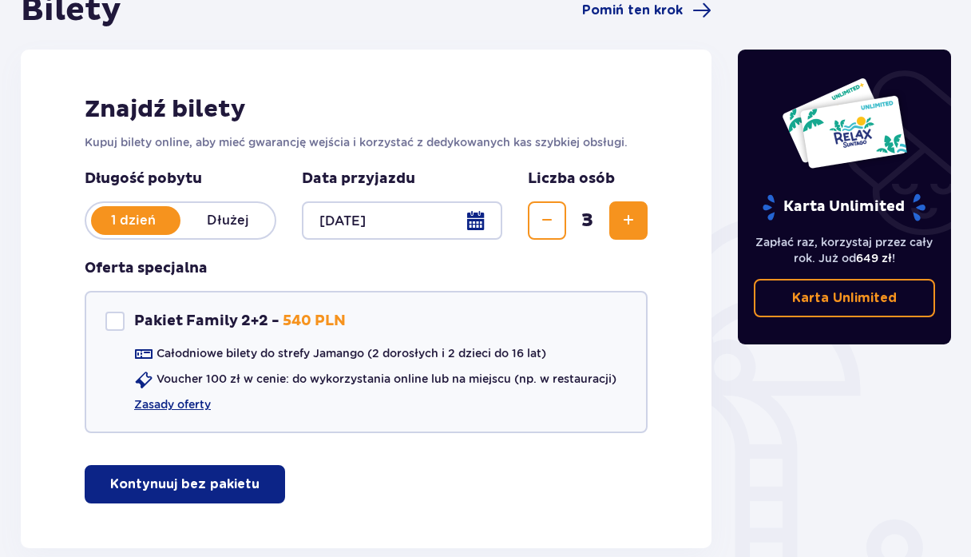
click at [615, 219] on button "Zwiększ" at bounding box center [628, 220] width 38 height 38
click at [557, 223] on button "Zmniejsz" at bounding box center [547, 220] width 38 height 38
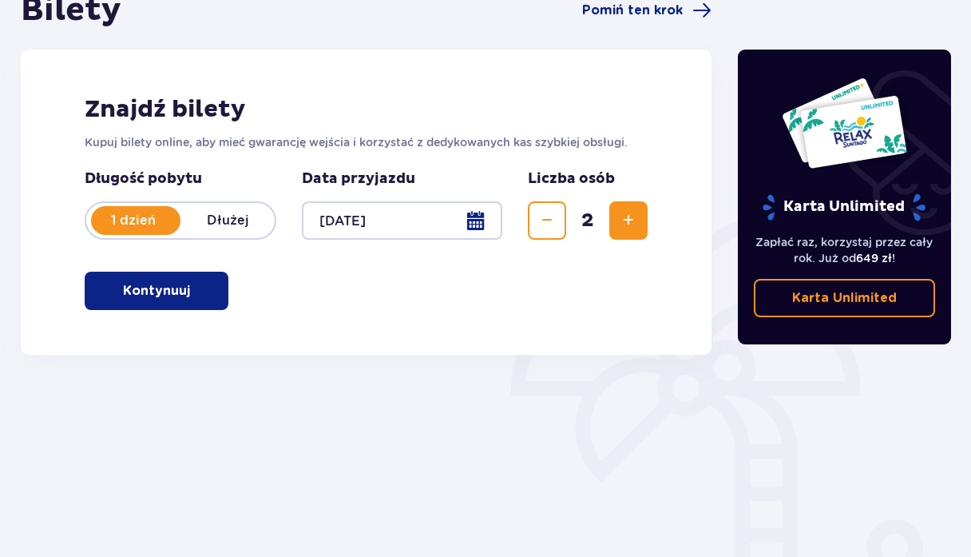
click at [557, 223] on button "Zmniejsz" at bounding box center [547, 220] width 38 height 38
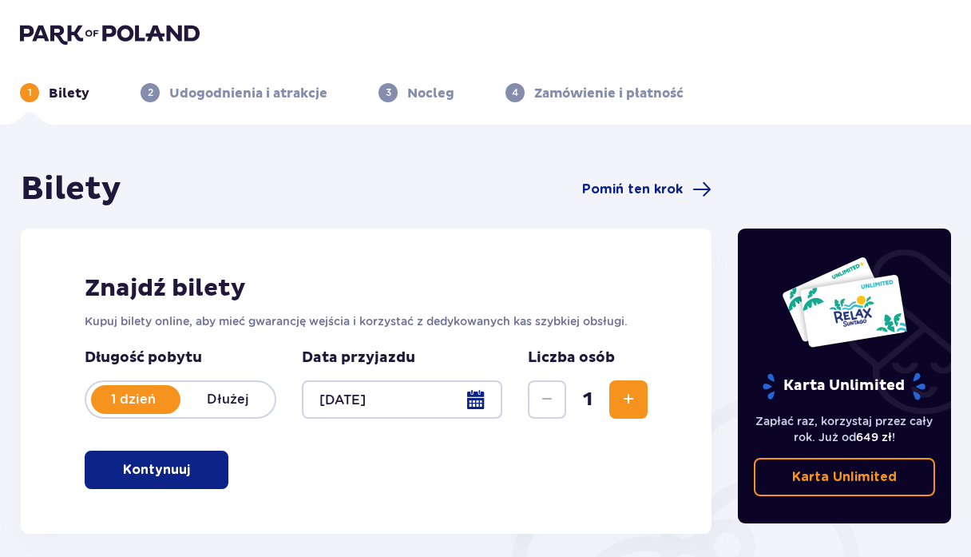
scroll to position [0, 0]
click at [472, 400] on div at bounding box center [402, 399] width 201 height 38
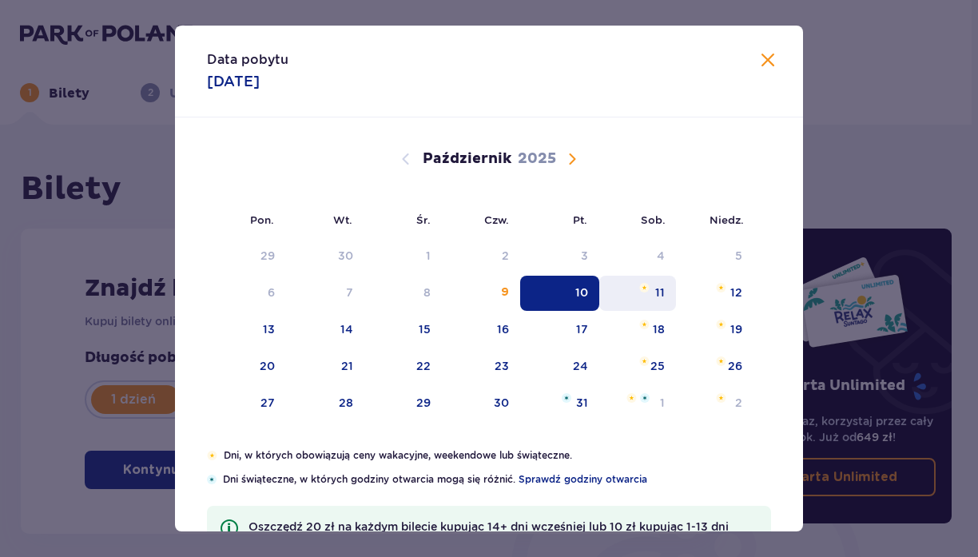
click at [648, 282] on div "11" at bounding box center [637, 293] width 77 height 35
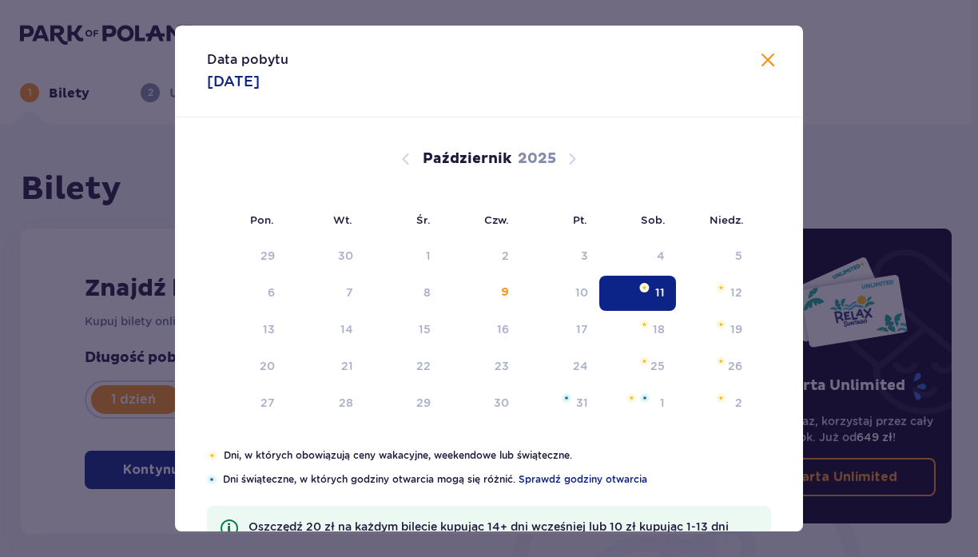
type input "11.10.25"
click at [652, 267] on div "4" at bounding box center [637, 256] width 77 height 35
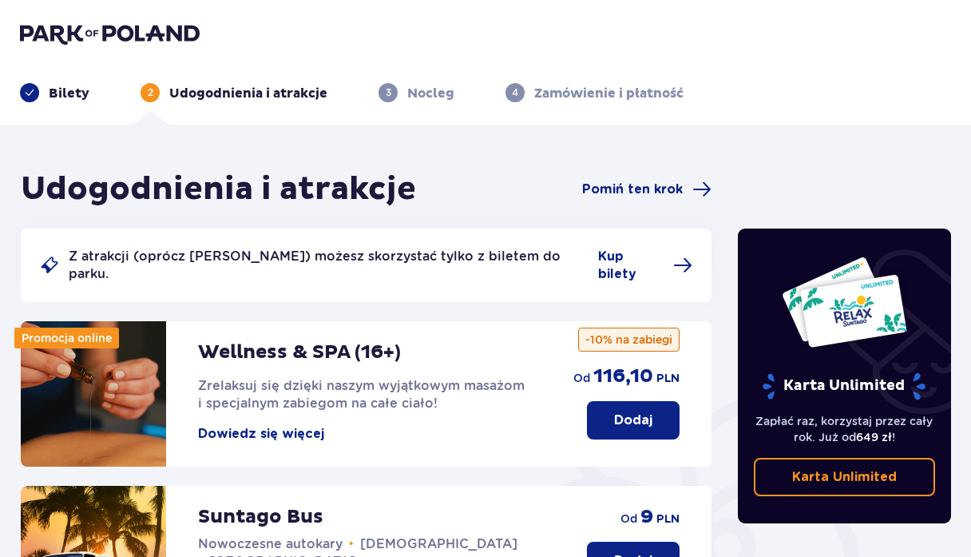
click at [70, 34] on img at bounding box center [110, 33] width 180 height 22
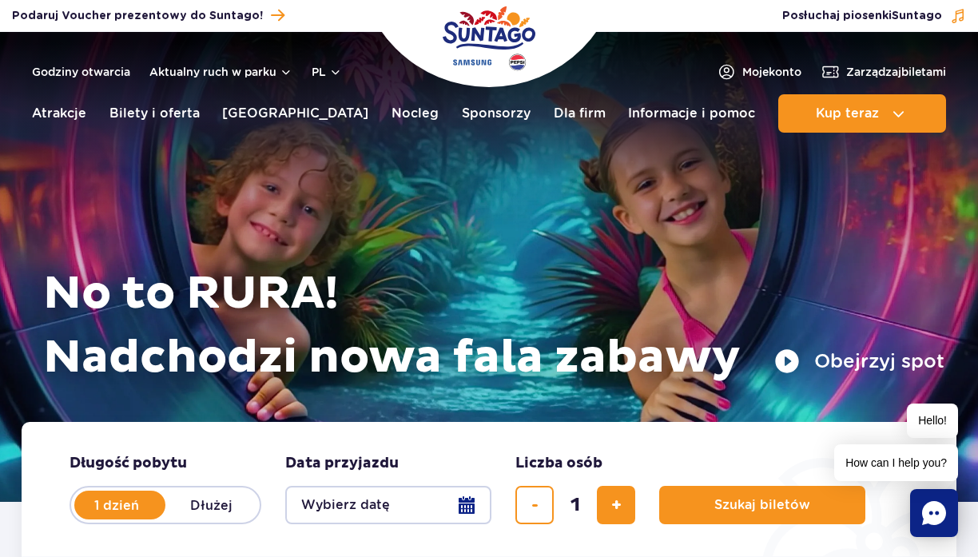
click at [855, 93] on header "Godziny otwarcia Aktualny ruch w parku pl PL EN UA Moje konto Zarządzaj biletam…" at bounding box center [489, 86] width 978 height 109
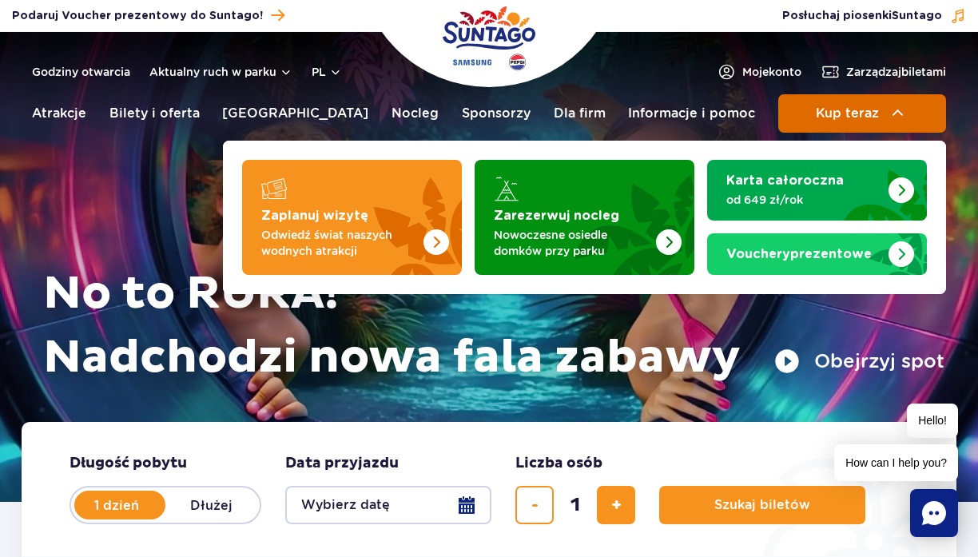
click at [855, 109] on span "Kup teraz" at bounding box center [847, 113] width 63 height 14
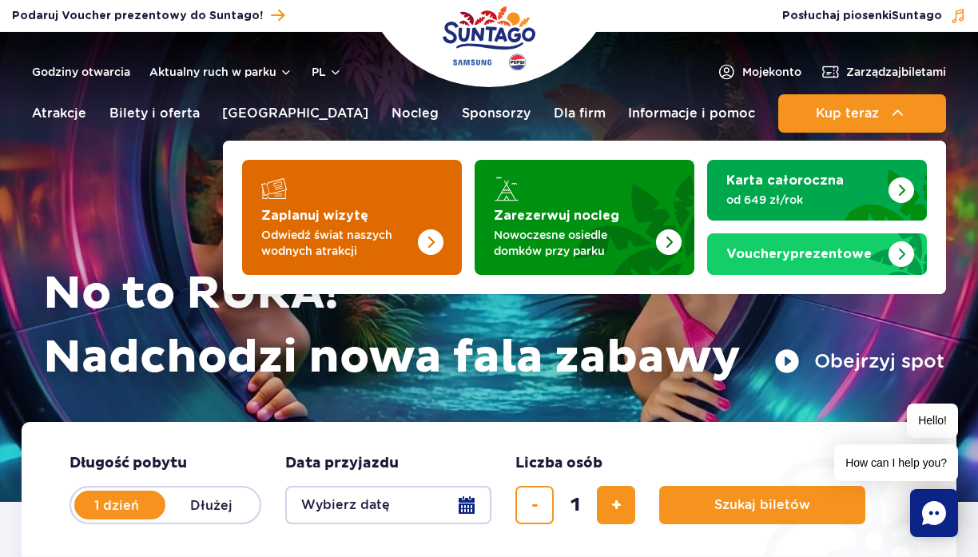
click at [324, 211] on strong "Zaplanuj wizytę" at bounding box center [314, 215] width 107 height 13
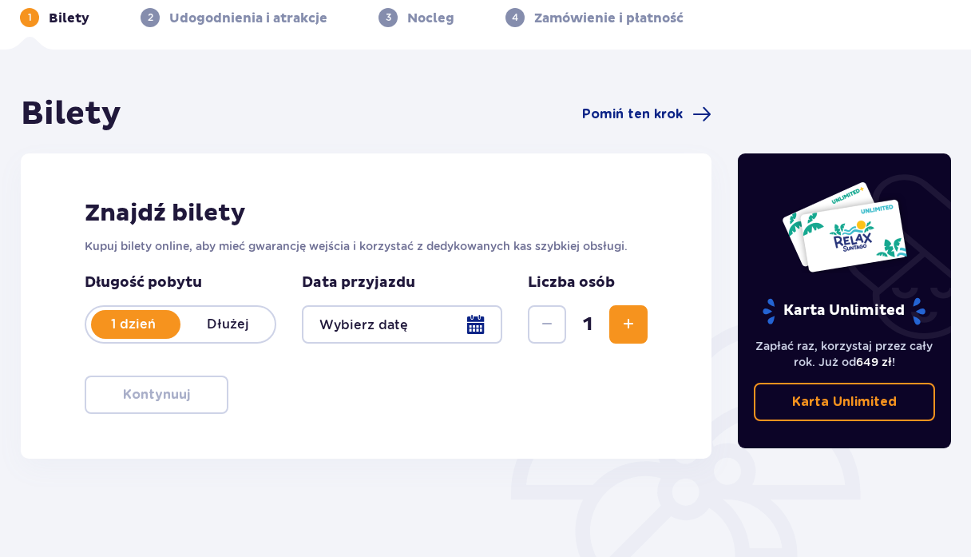
scroll to position [89, 0]
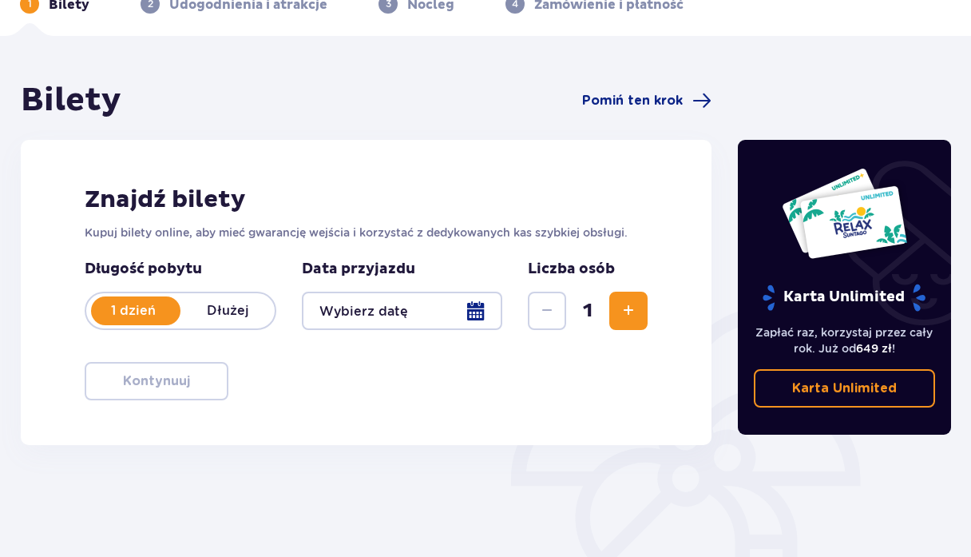
click at [467, 304] on div at bounding box center [402, 311] width 201 height 38
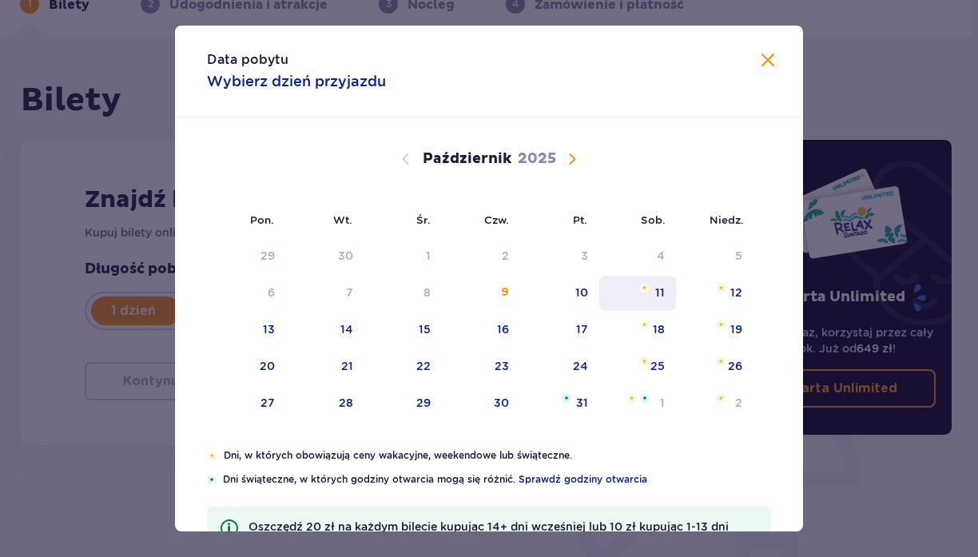
click at [662, 296] on div "11" at bounding box center [660, 292] width 10 height 16
type input "11.10.25"
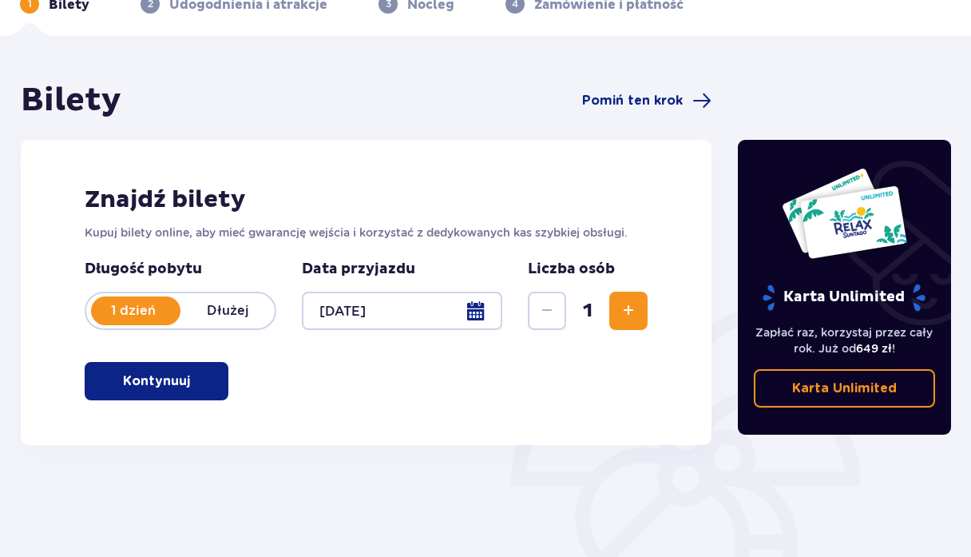
click at [628, 319] on span "Zwiększ" at bounding box center [628, 310] width 19 height 19
click at [177, 371] on button "Kontynuuj" at bounding box center [157, 381] width 144 height 38
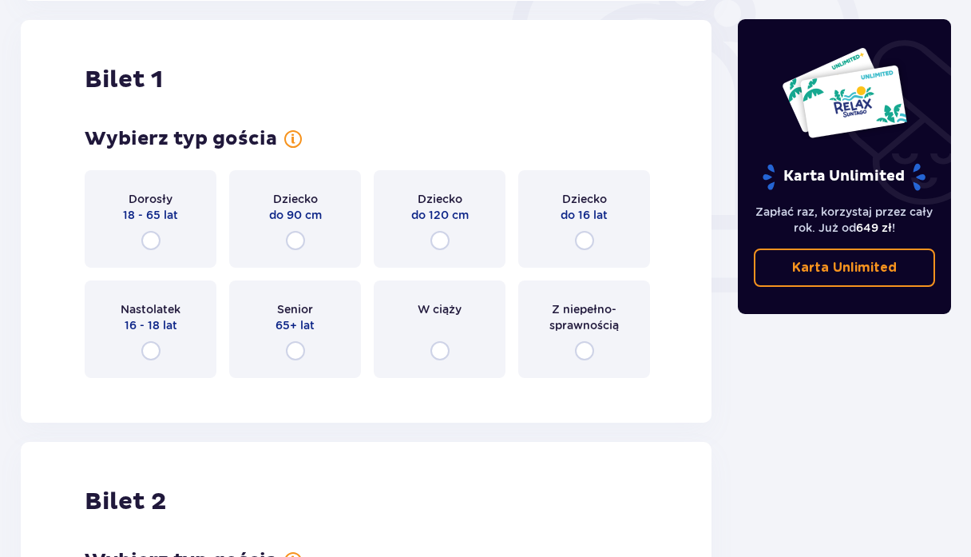
scroll to position [534, 0]
click at [171, 249] on div "Dorosły 18 - 65 lat" at bounding box center [151, 217] width 132 height 97
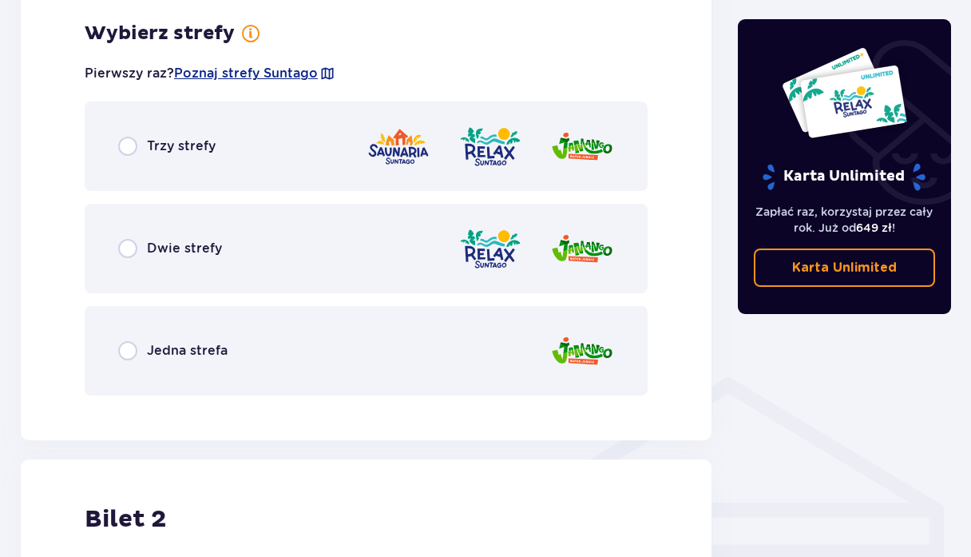
scroll to position [923, 0]
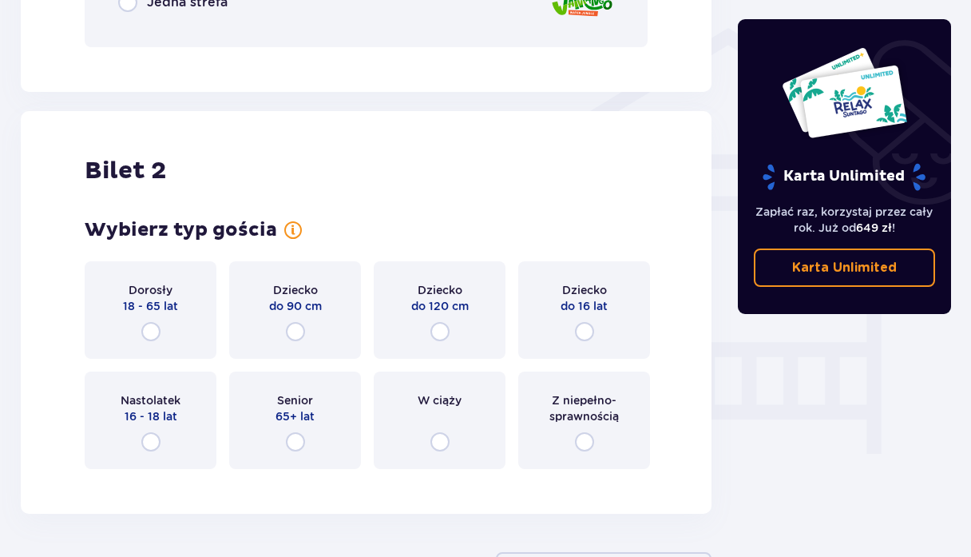
click at [194, 277] on div "Dorosły 18 - 65 lat" at bounding box center [151, 309] width 132 height 97
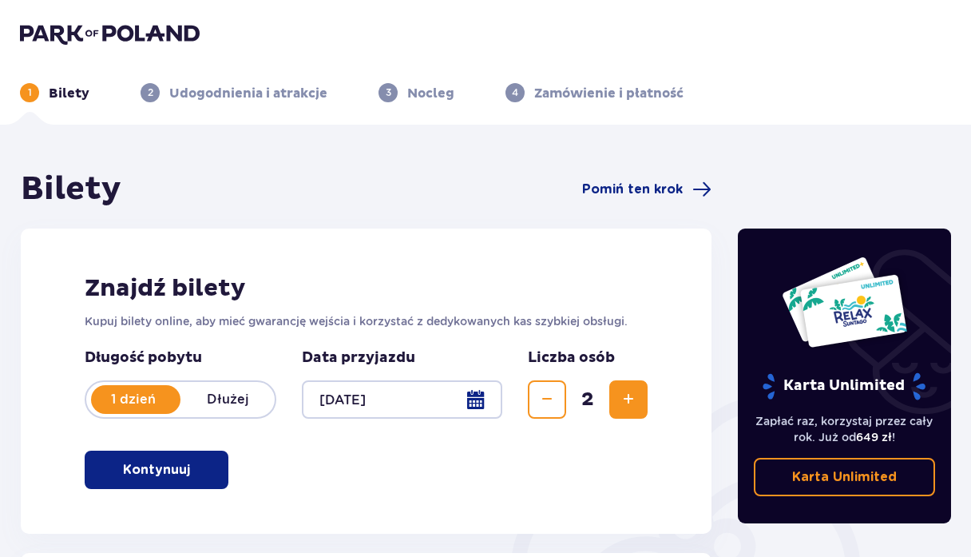
scroll to position [0, 0]
click at [133, 36] on img at bounding box center [110, 33] width 180 height 22
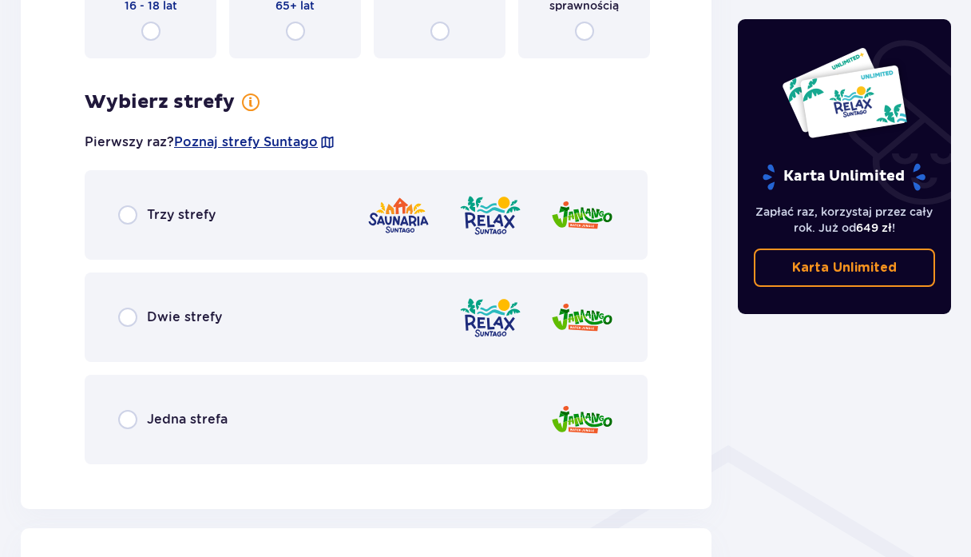
click at [145, 237] on div "Trzy strefy" at bounding box center [366, 214] width 563 height 89
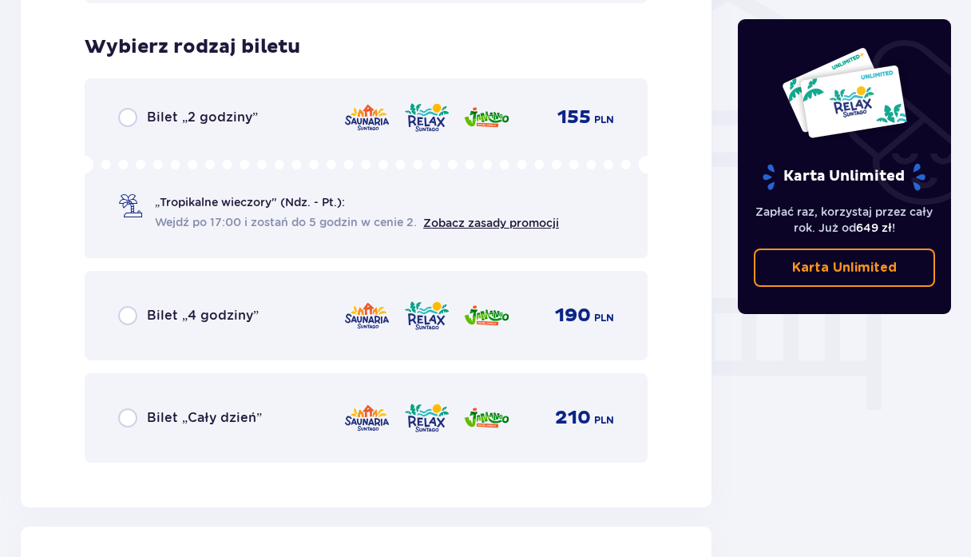
scroll to position [1303, 0]
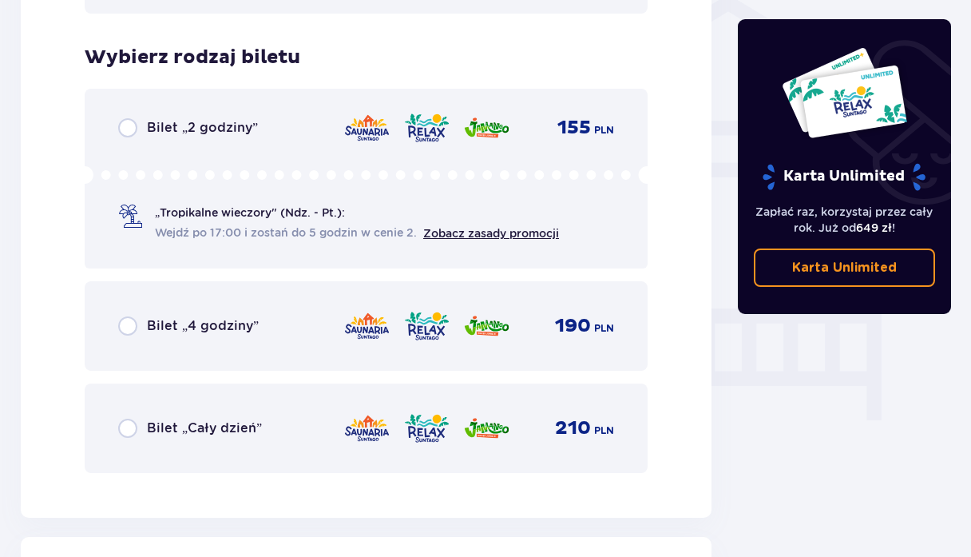
click at [119, 430] on input "radio" at bounding box center [127, 428] width 19 height 19
radio input "true"
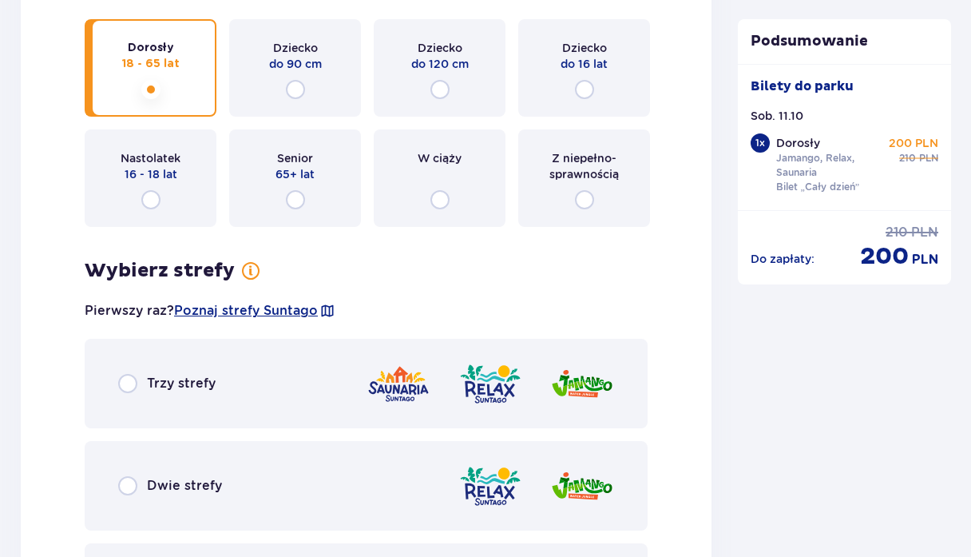
scroll to position [2200, 0]
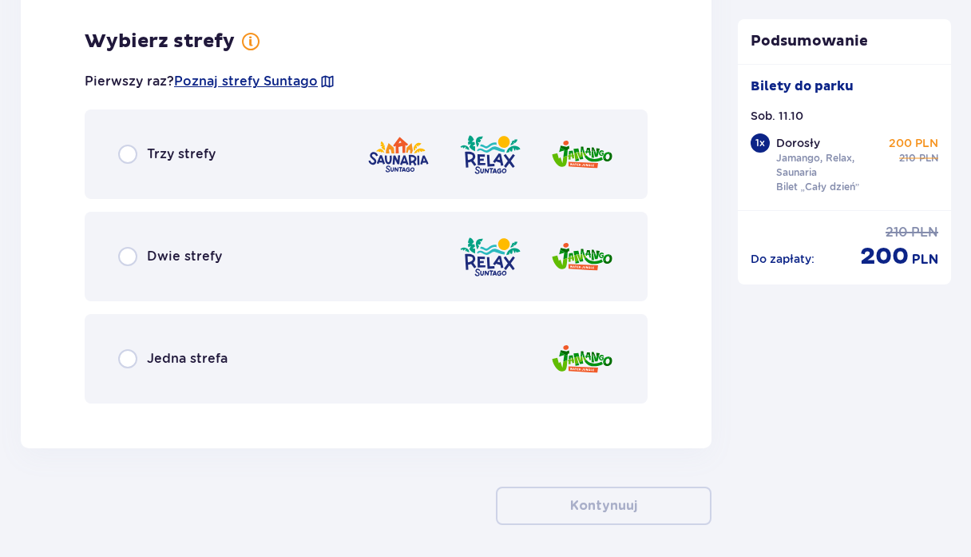
click at [145, 133] on div "Trzy strefy" at bounding box center [366, 153] width 563 height 89
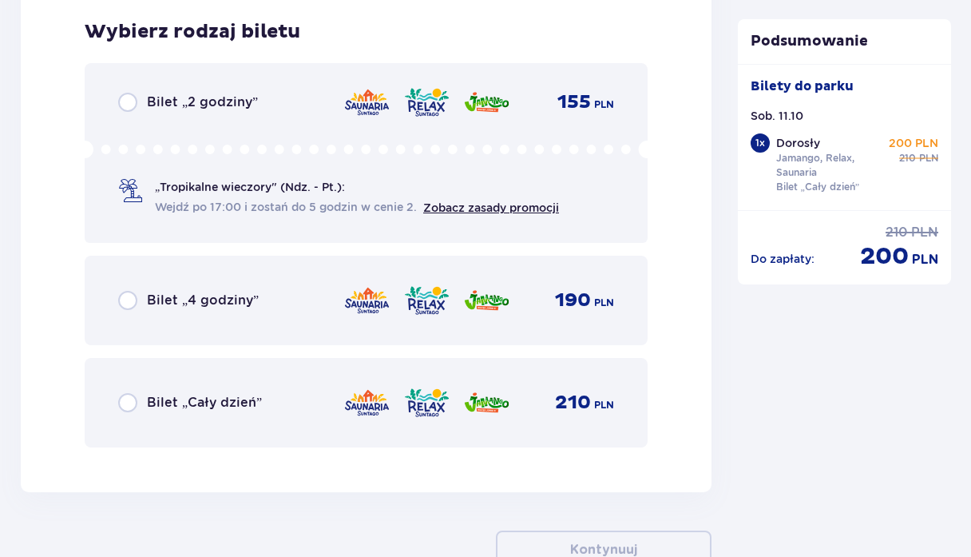
scroll to position [2616, 0]
click at [119, 395] on input "radio" at bounding box center [127, 401] width 19 height 19
radio input "true"
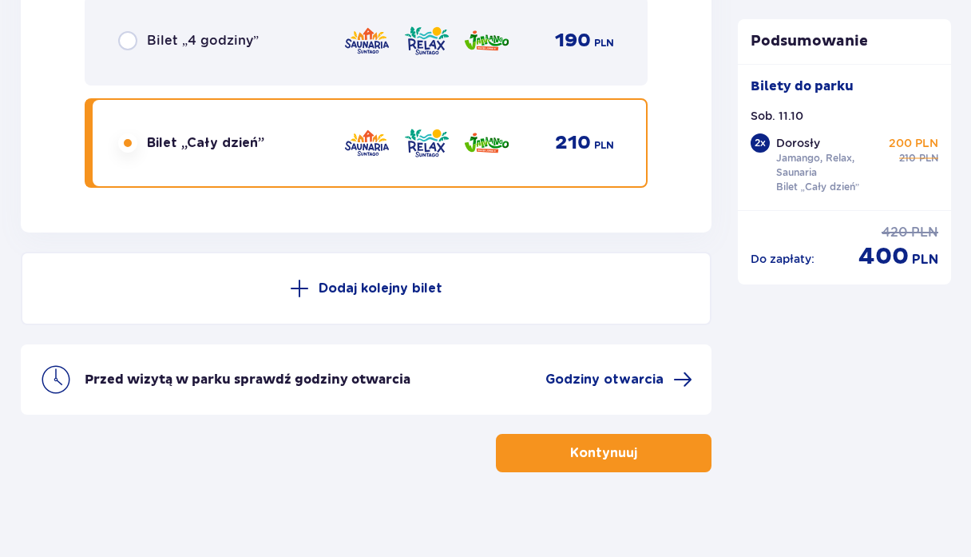
scroll to position [2873, 0]
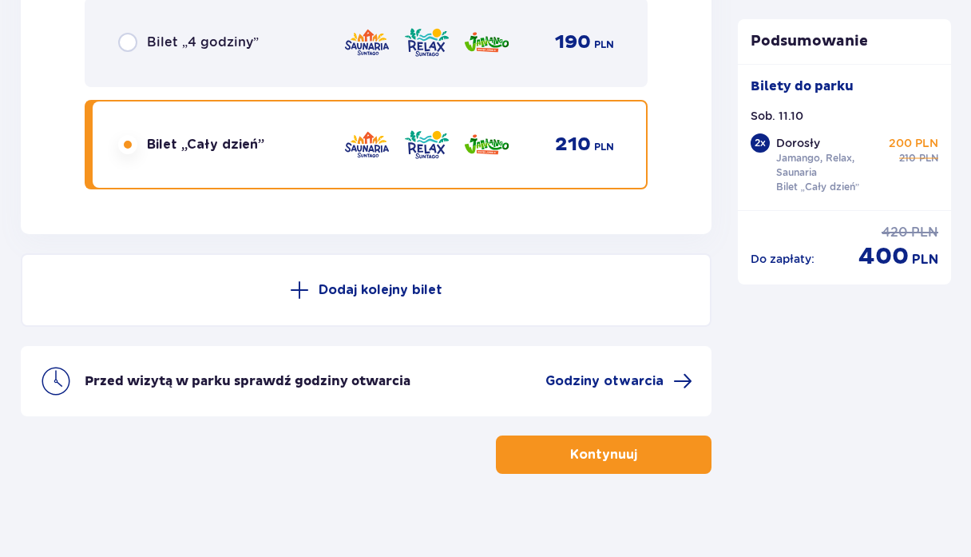
click at [620, 463] on p "Kontynuuj" at bounding box center [603, 455] width 67 height 18
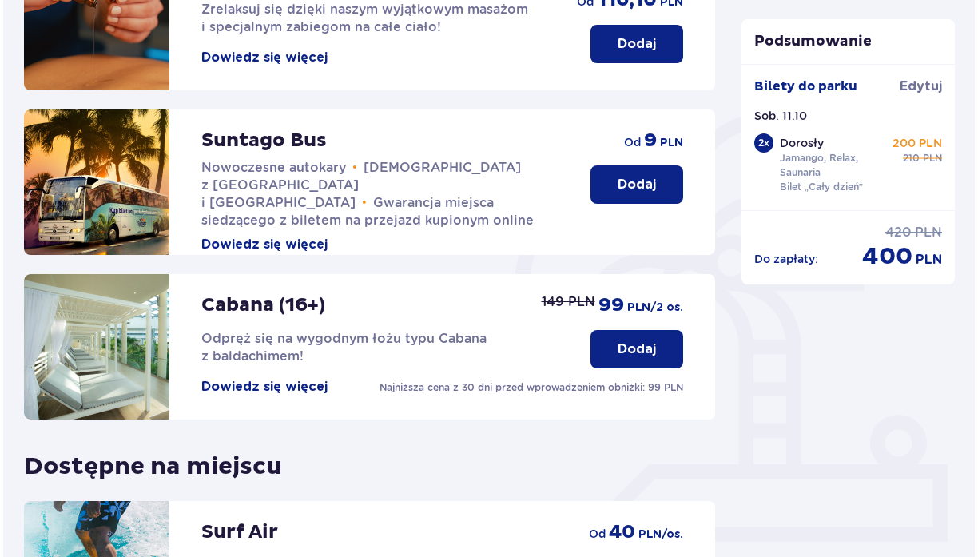
scroll to position [137, 0]
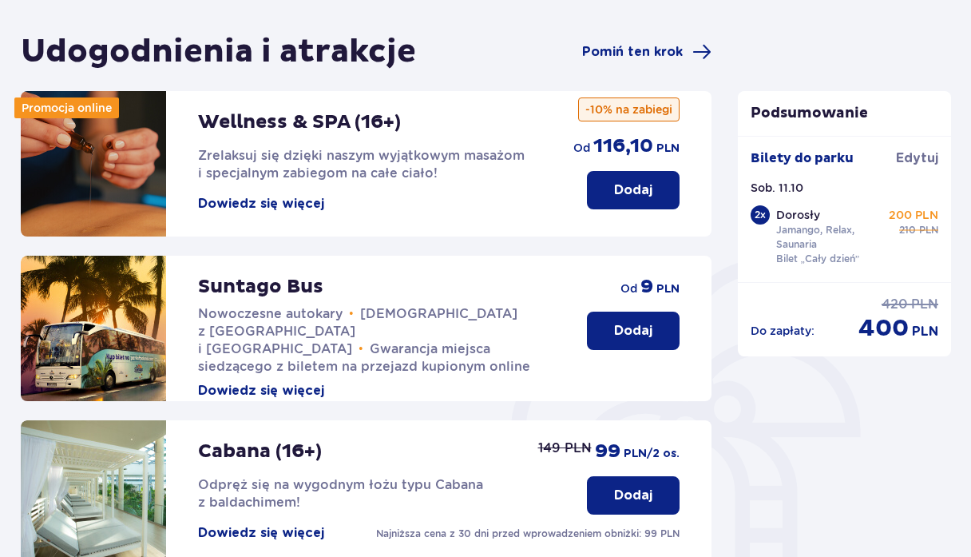
click at [293, 207] on button "Dowiedz się więcej" at bounding box center [261, 204] width 126 height 18
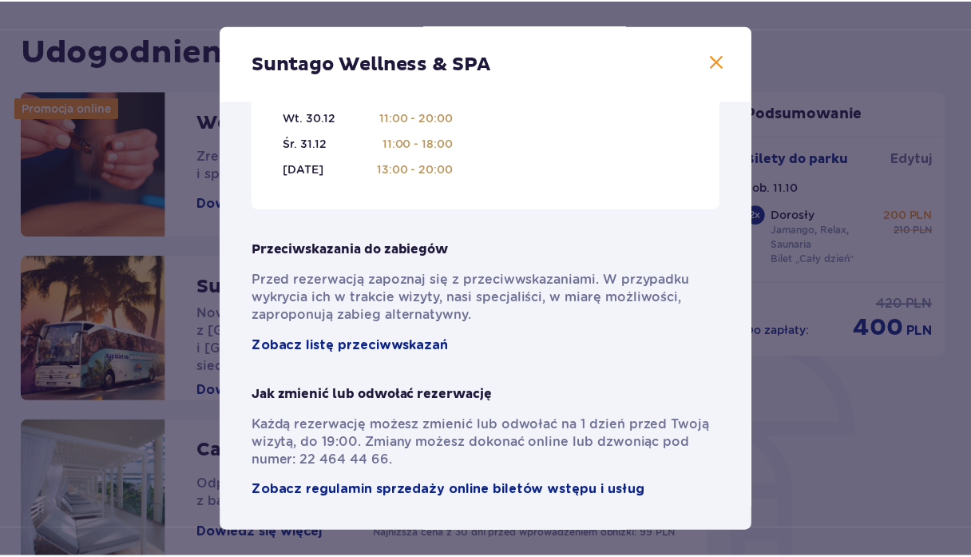
scroll to position [1170, 0]
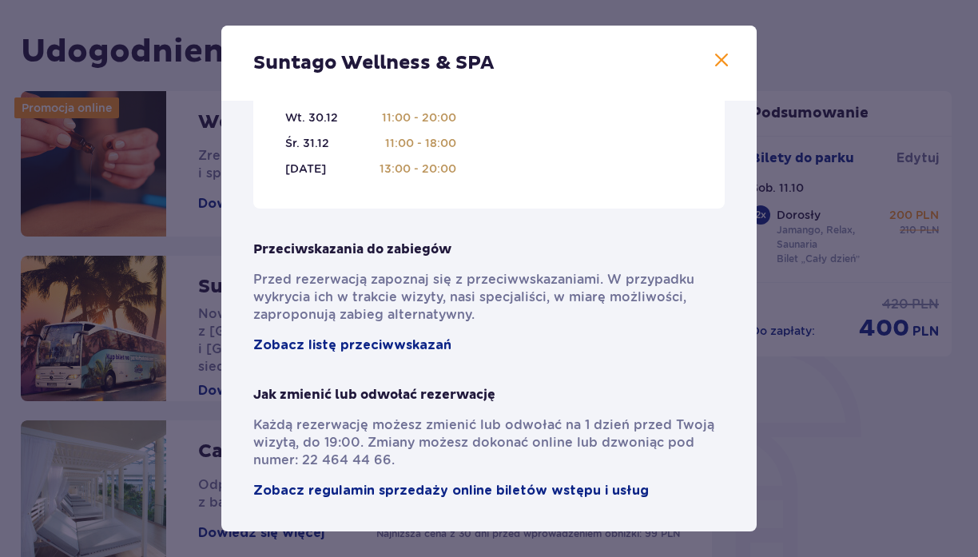
click at [720, 52] on span at bounding box center [721, 60] width 19 height 19
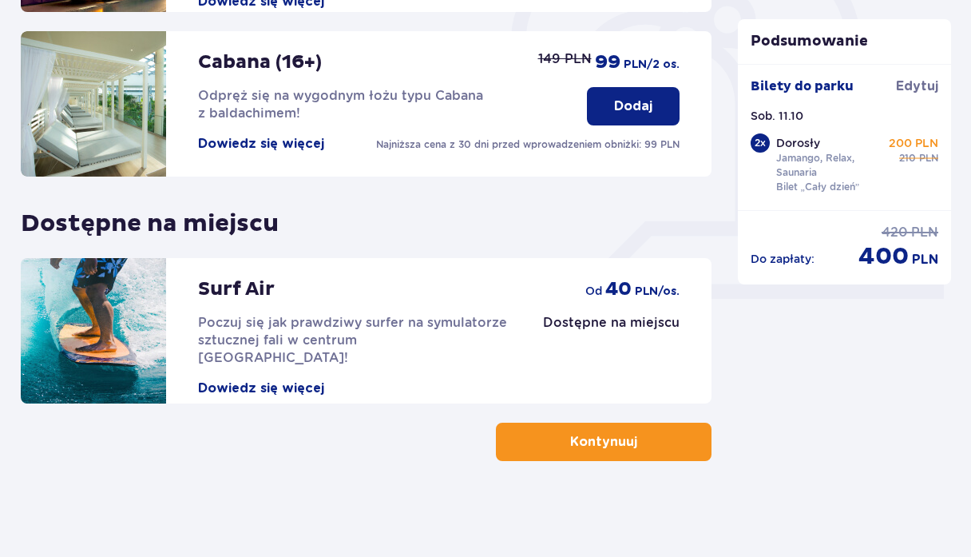
click at [558, 460] on button "Kontynuuj" at bounding box center [604, 442] width 216 height 38
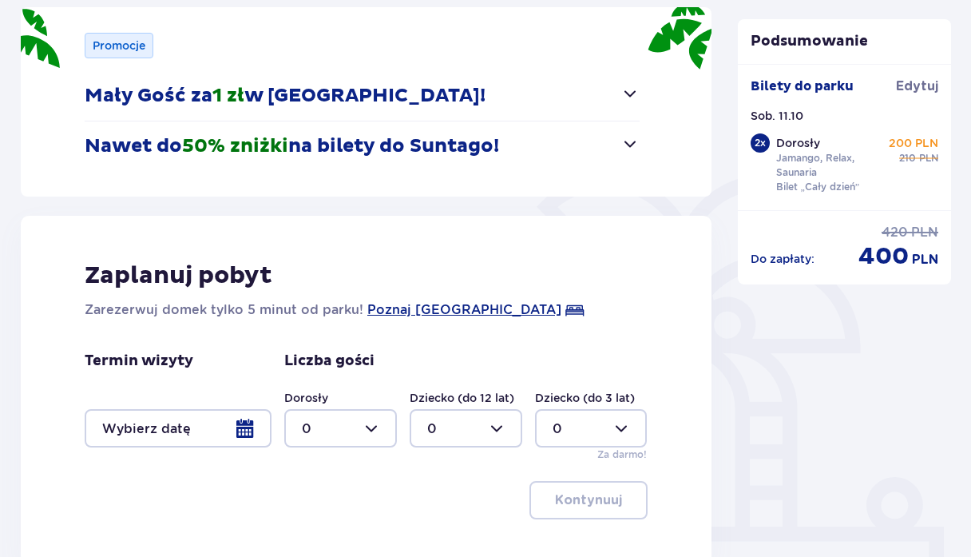
scroll to position [229, 0]
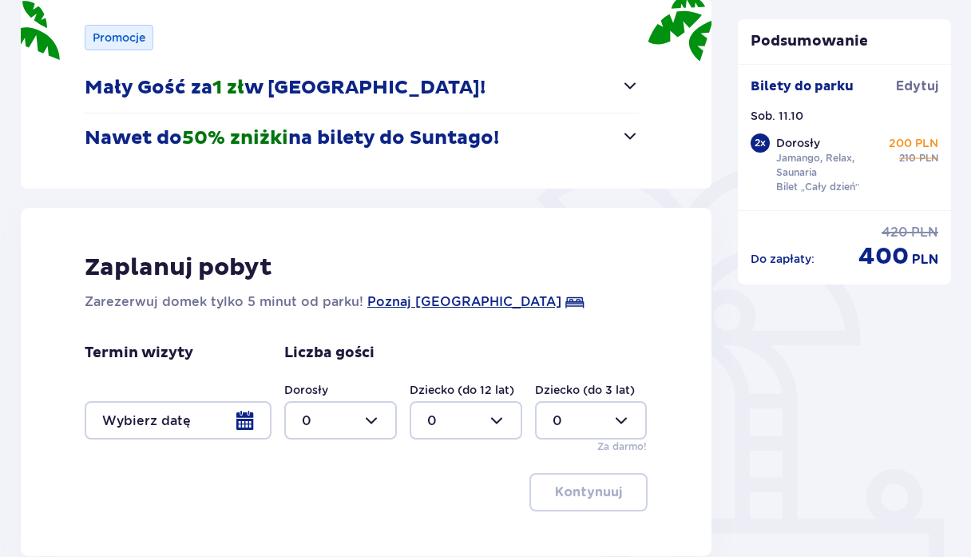
click at [629, 91] on span "button" at bounding box center [630, 85] width 19 height 19
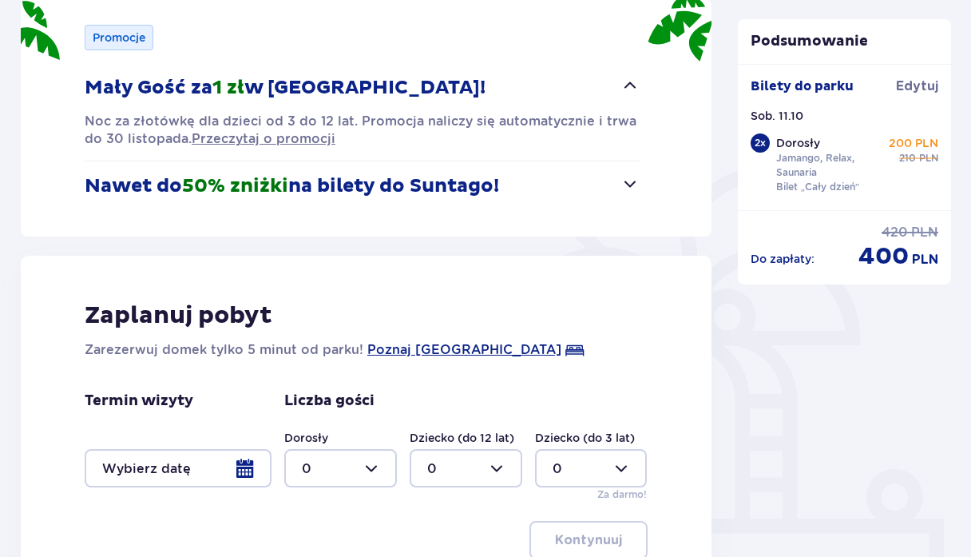
click at [629, 91] on span "button" at bounding box center [630, 85] width 19 height 19
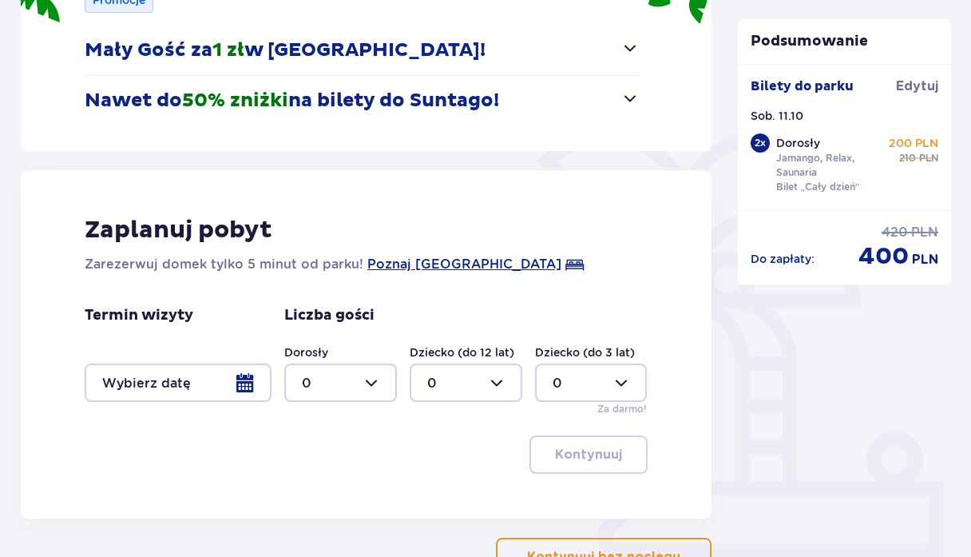
scroll to position [268, 0]
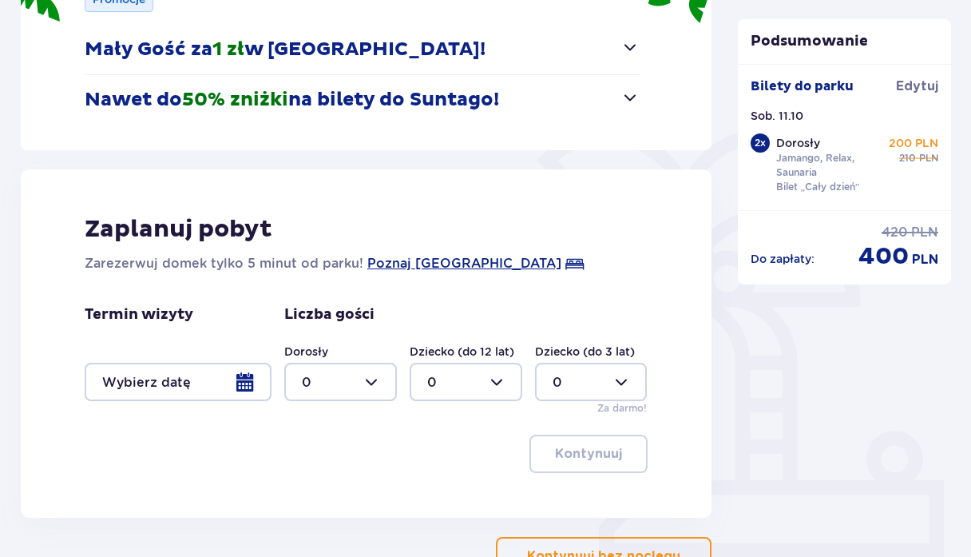
click at [629, 91] on span "button" at bounding box center [630, 97] width 19 height 19
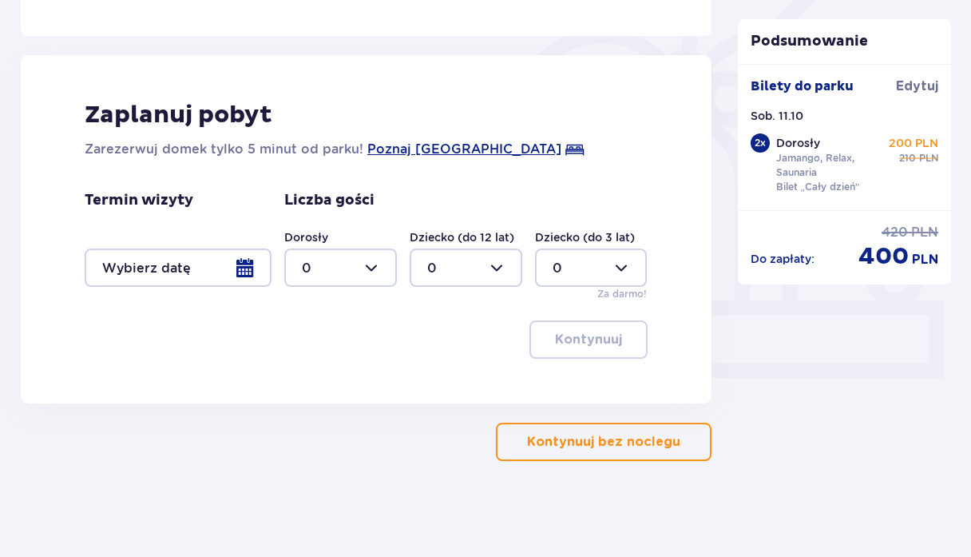
scroll to position [447, 0]
click at [619, 450] on p "Kontynuuj bez noclegu" at bounding box center [603, 442] width 153 height 18
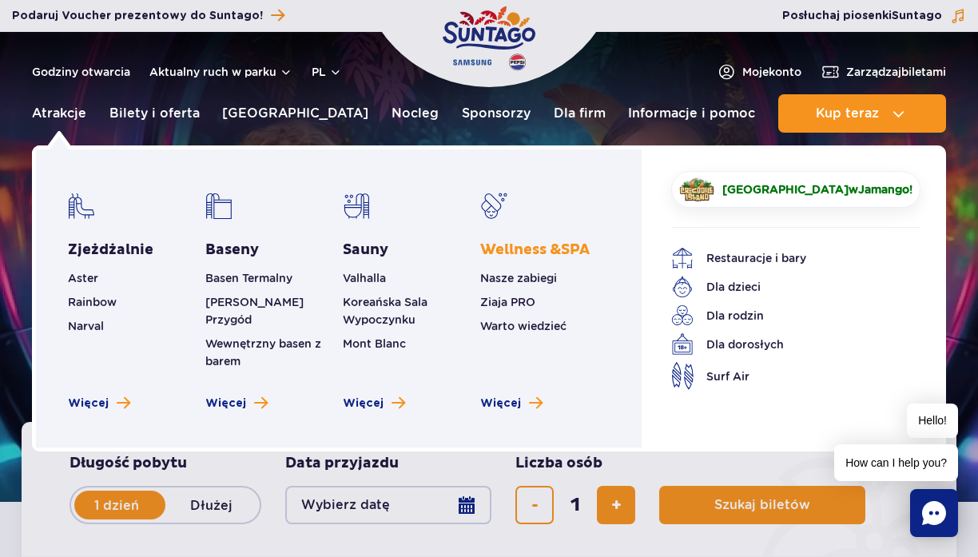
click at [533, 244] on span "Wellness & SPA" at bounding box center [534, 249] width 109 height 18
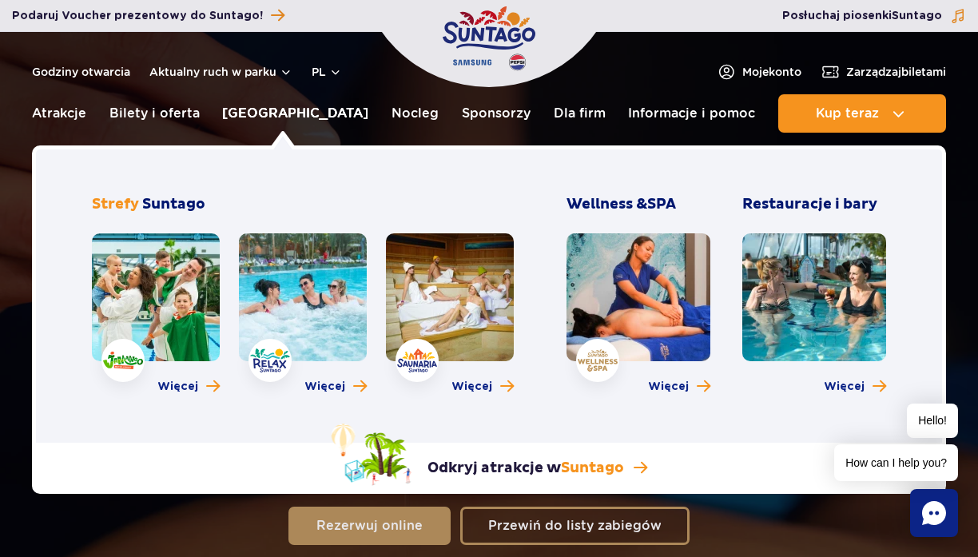
click at [312, 113] on link "[GEOGRAPHIC_DATA]" at bounding box center [295, 113] width 146 height 38
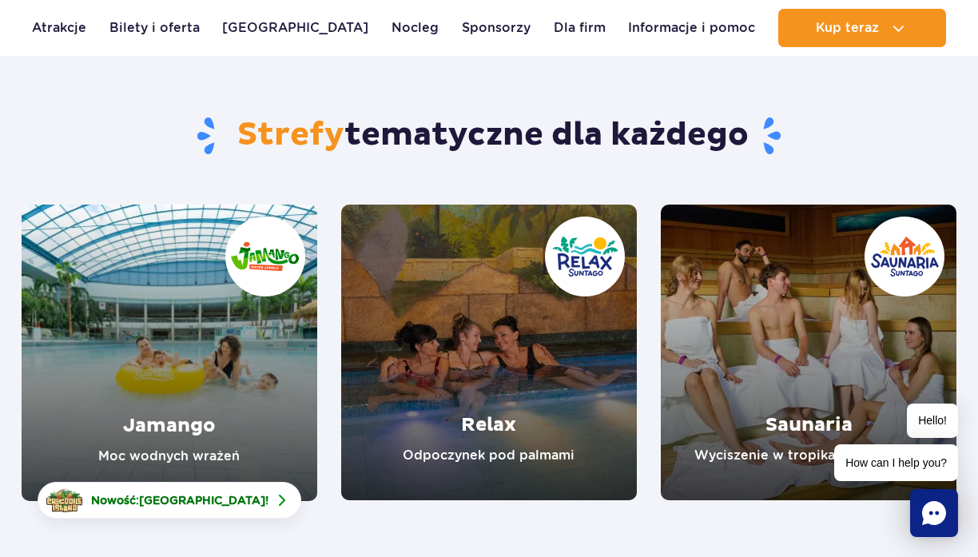
scroll to position [101, 0]
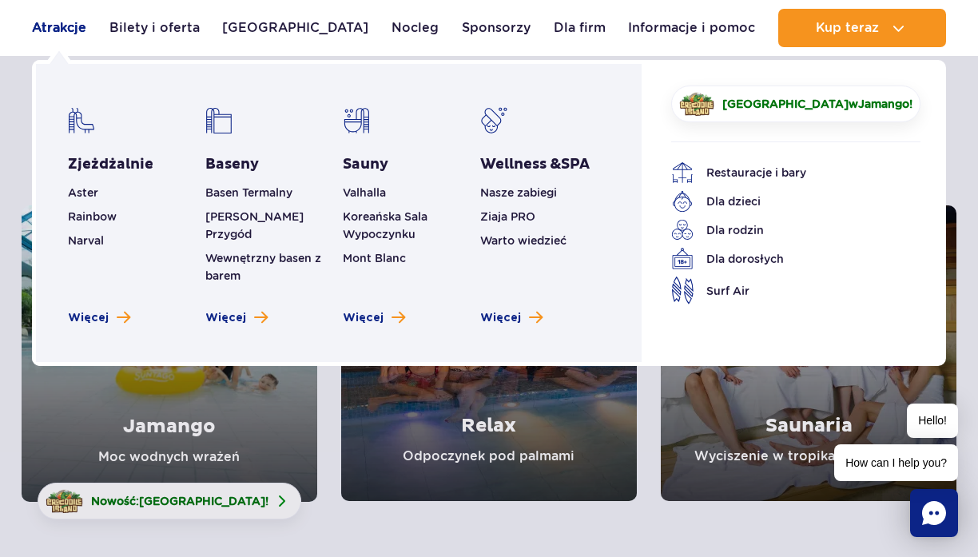
click at [71, 40] on link "Atrakcje" at bounding box center [59, 28] width 54 height 38
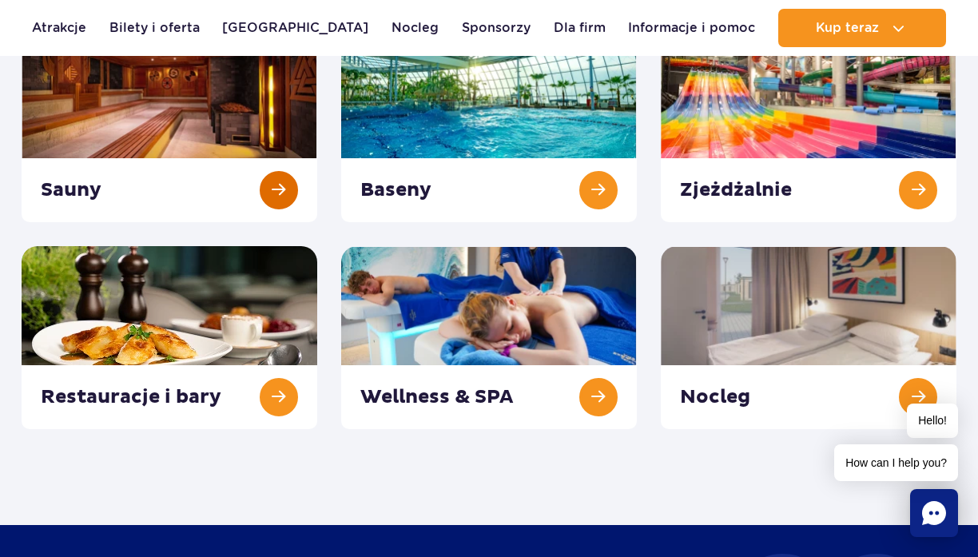
scroll to position [268, 0]
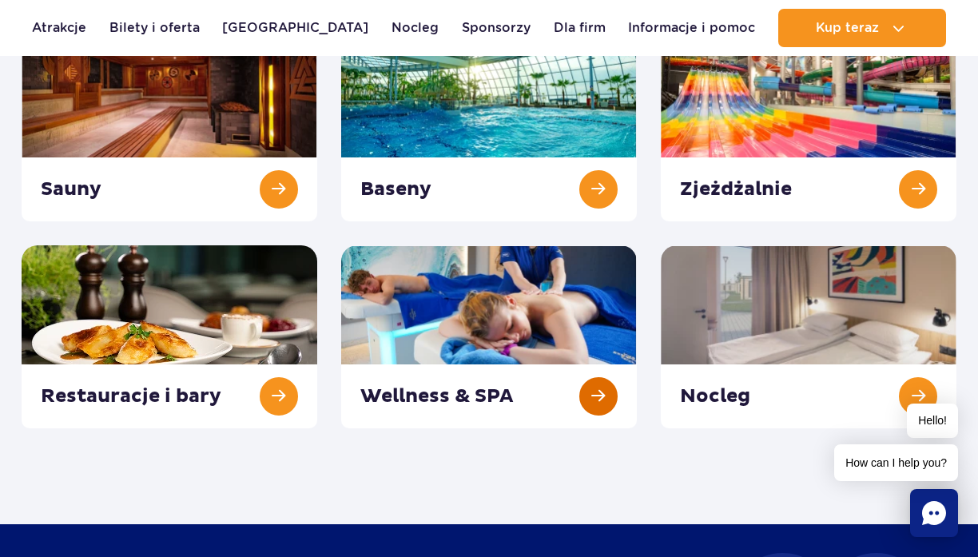
click at [477, 392] on link at bounding box center [489, 336] width 296 height 183
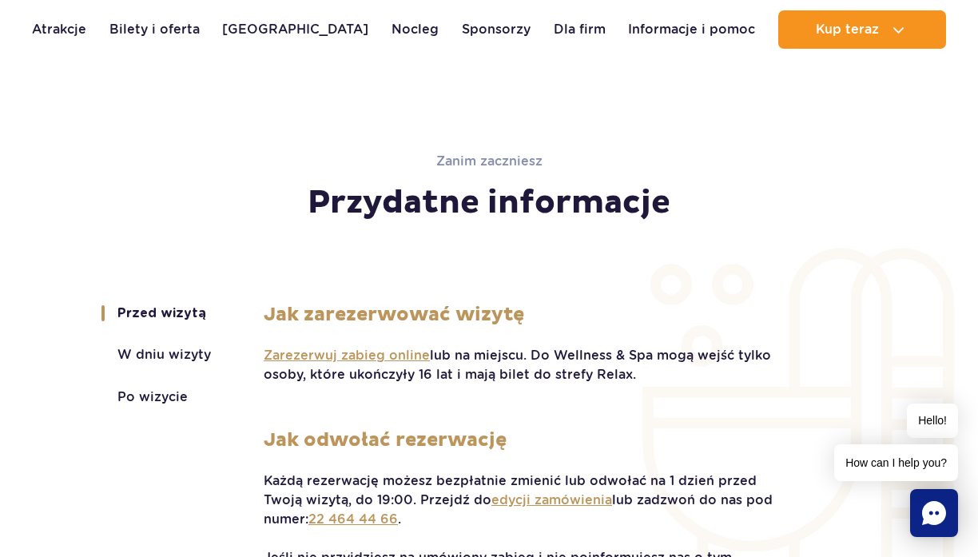
scroll to position [3235, 0]
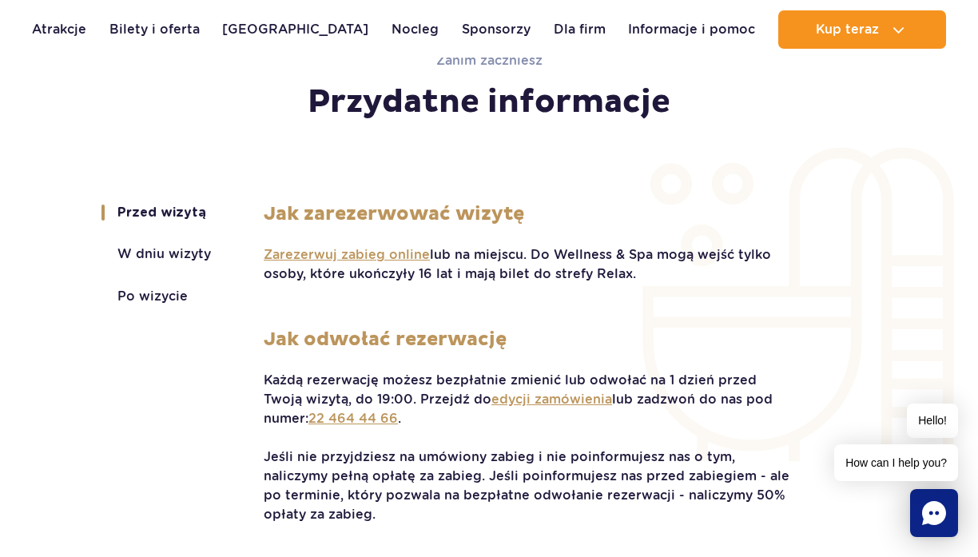
click at [165, 257] on button "W dniu wizyty" at bounding box center [163, 254] width 93 height 14
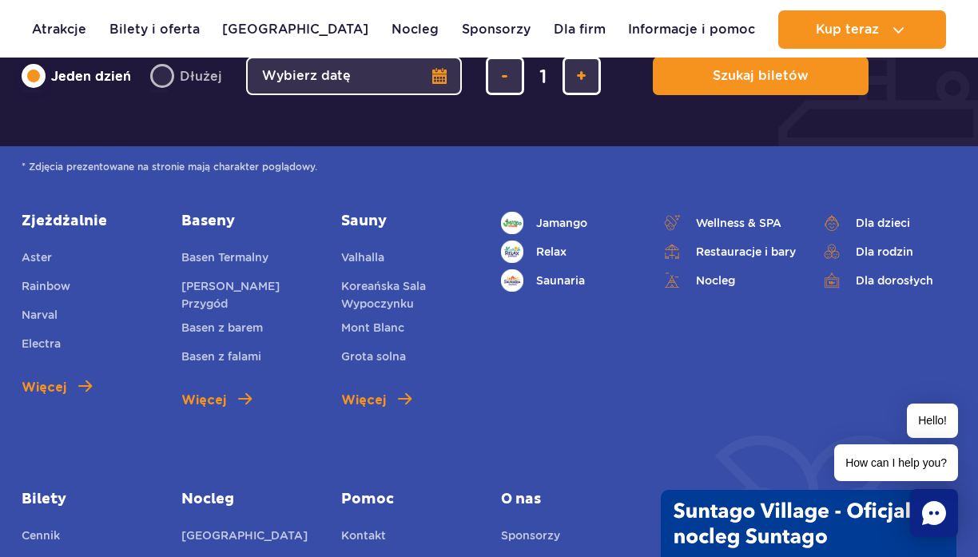
scroll to position [4963, 0]
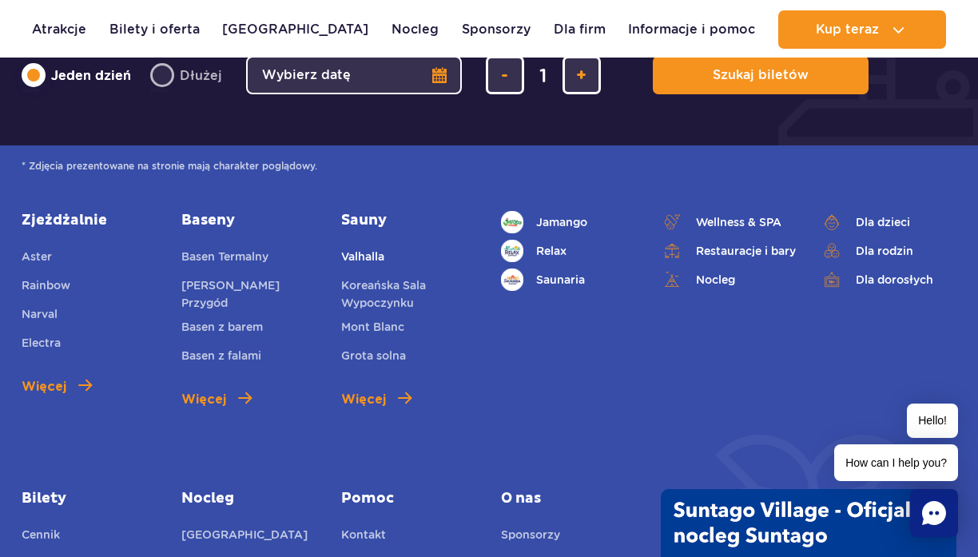
click at [380, 248] on link "Valhalla" at bounding box center [362, 259] width 43 height 22
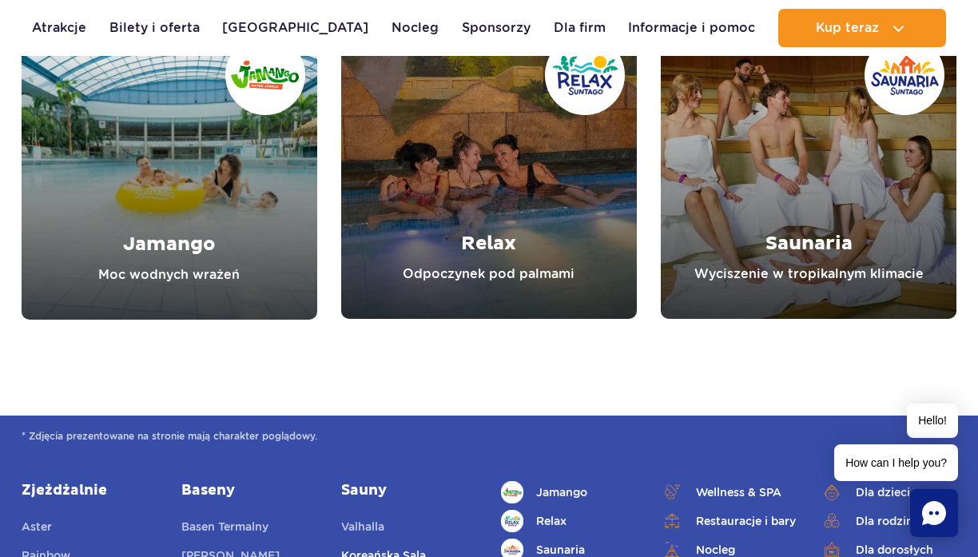
scroll to position [5216, 0]
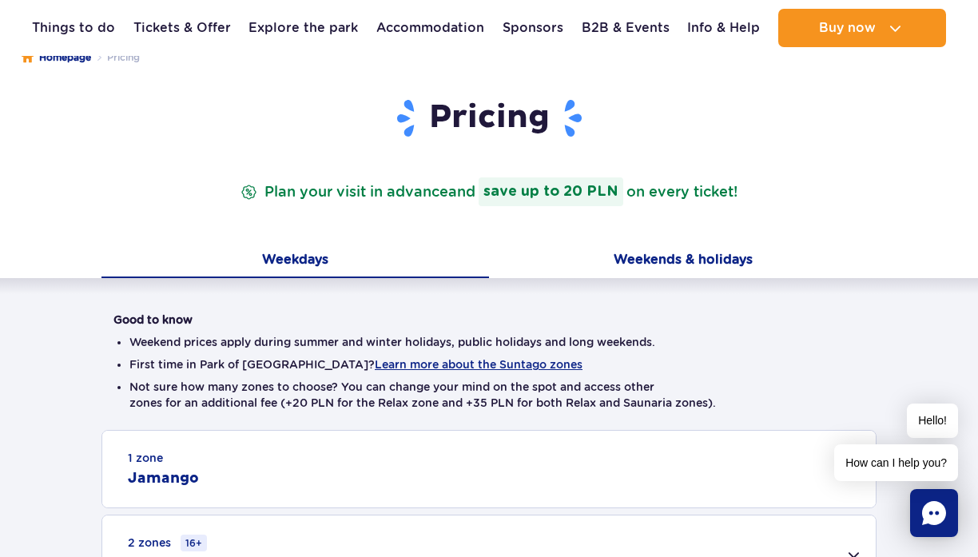
click at [665, 263] on button "Weekends & holidays" at bounding box center [682, 261] width 387 height 34
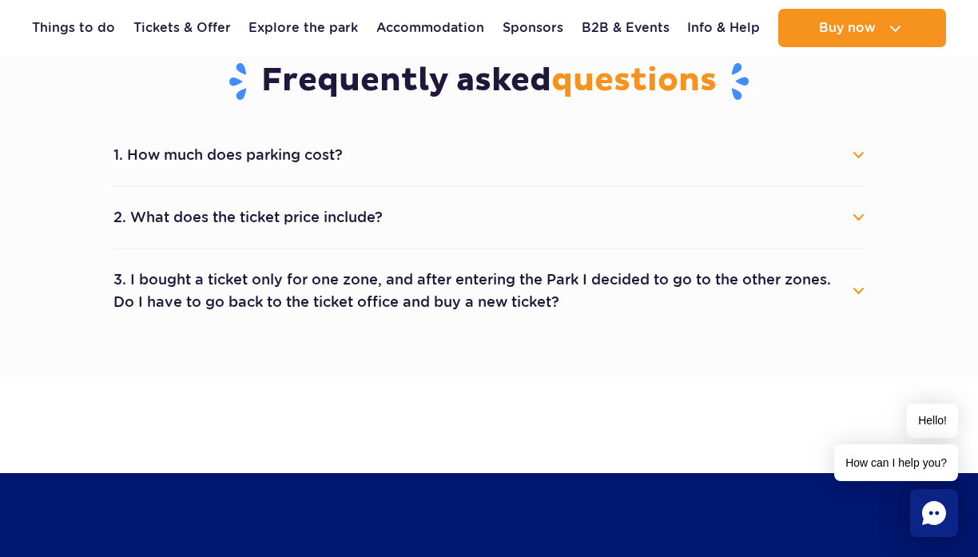
scroll to position [884, 0]
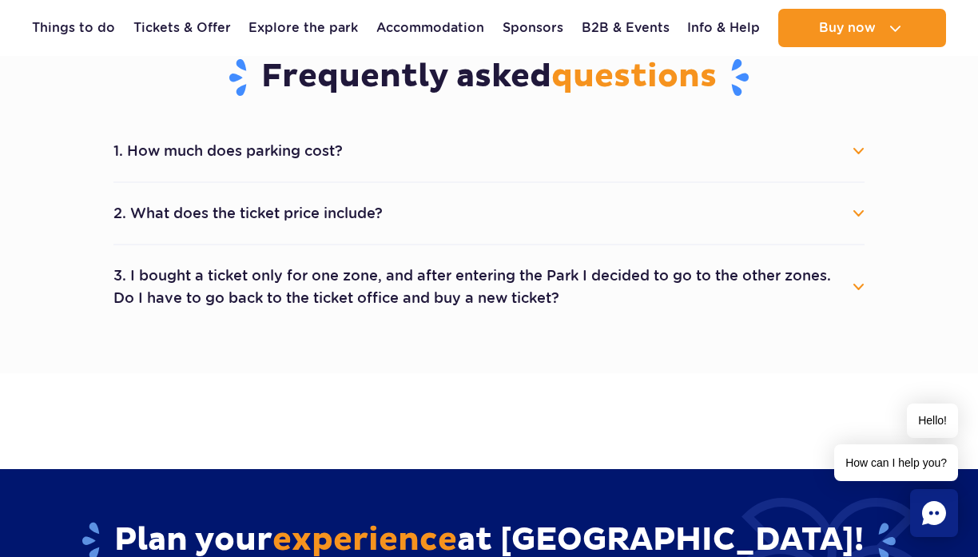
click at [433, 159] on button "1. How much does parking cost?" at bounding box center [488, 150] width 751 height 35
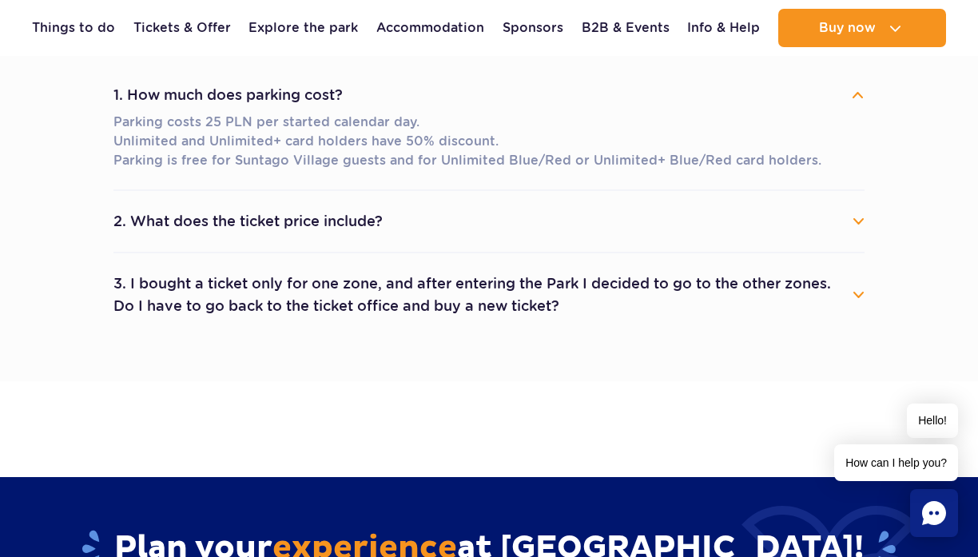
scroll to position [958, 0]
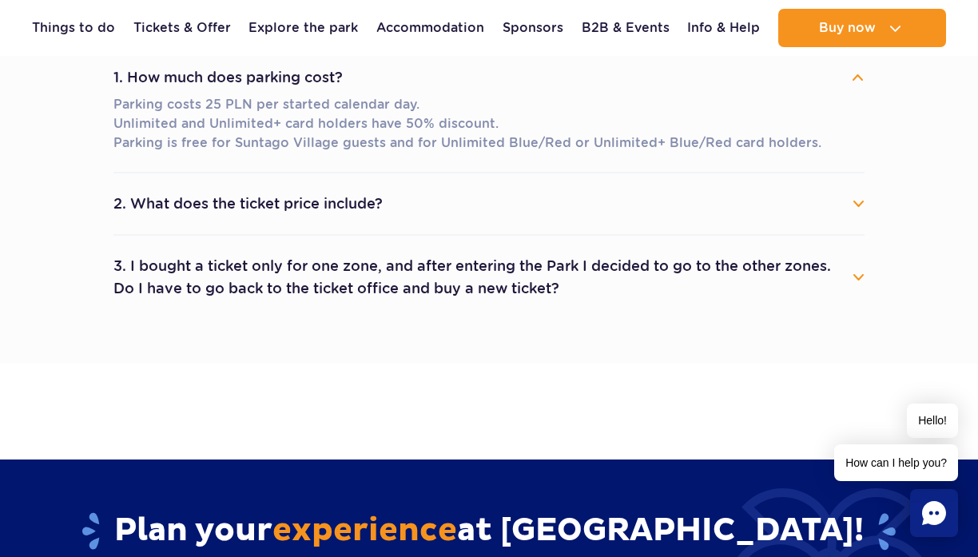
click at [400, 212] on button "2. What does the ticket price include?" at bounding box center [488, 203] width 751 height 35
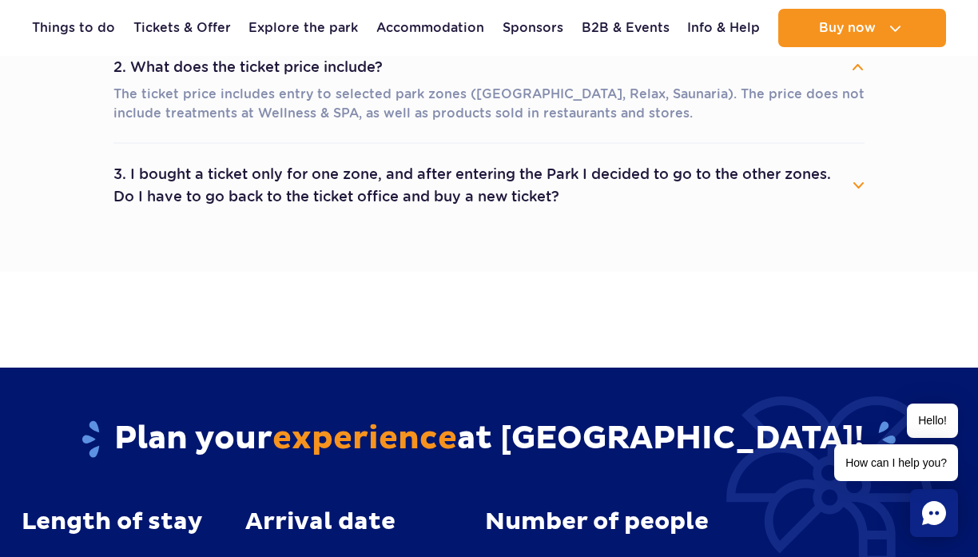
scroll to position [1097, 0]
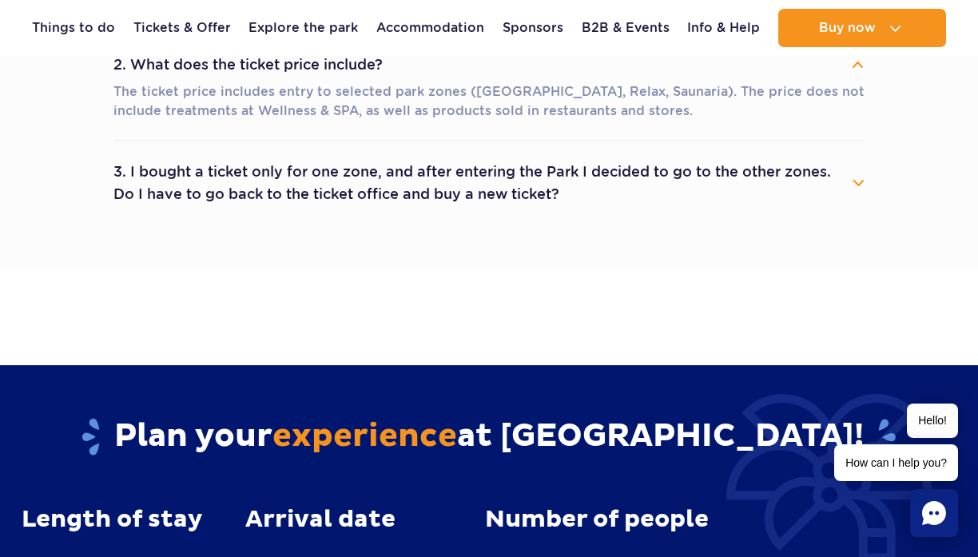
click at [425, 163] on button "3. I bought a ticket only for one zone, and after entering the Park I decided t…" at bounding box center [488, 183] width 751 height 58
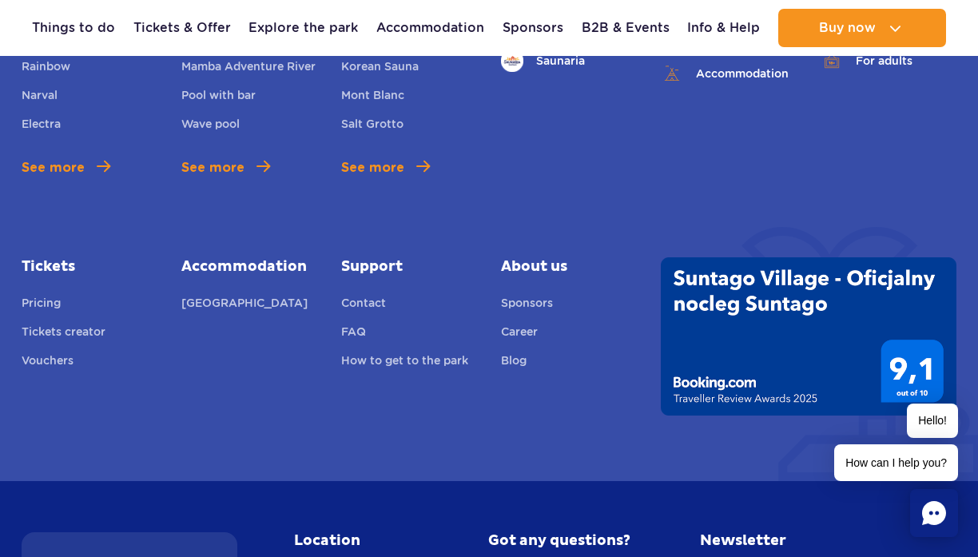
scroll to position [2432, 0]
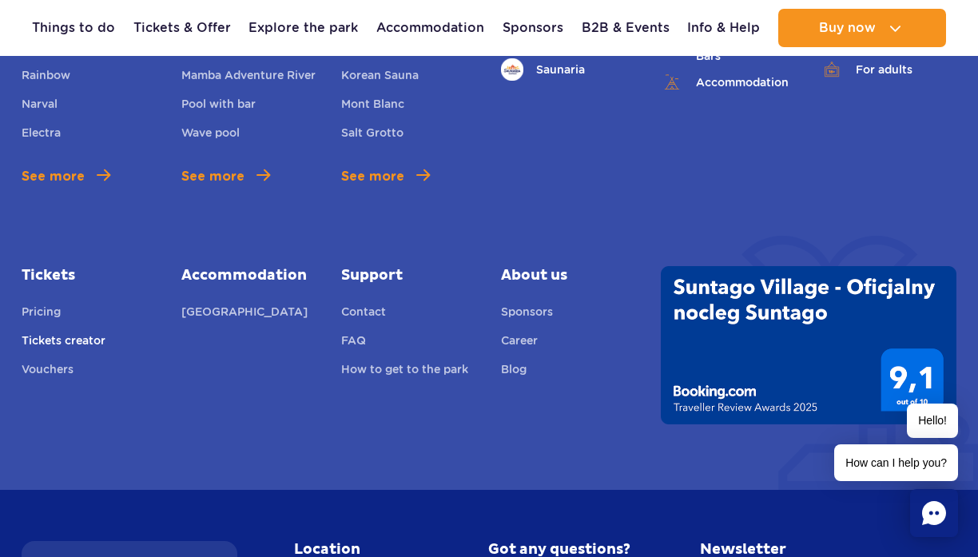
click at [54, 338] on link "Tickets creator" at bounding box center [64, 343] width 84 height 22
click at [47, 307] on link "Pricing" at bounding box center [41, 314] width 39 height 22
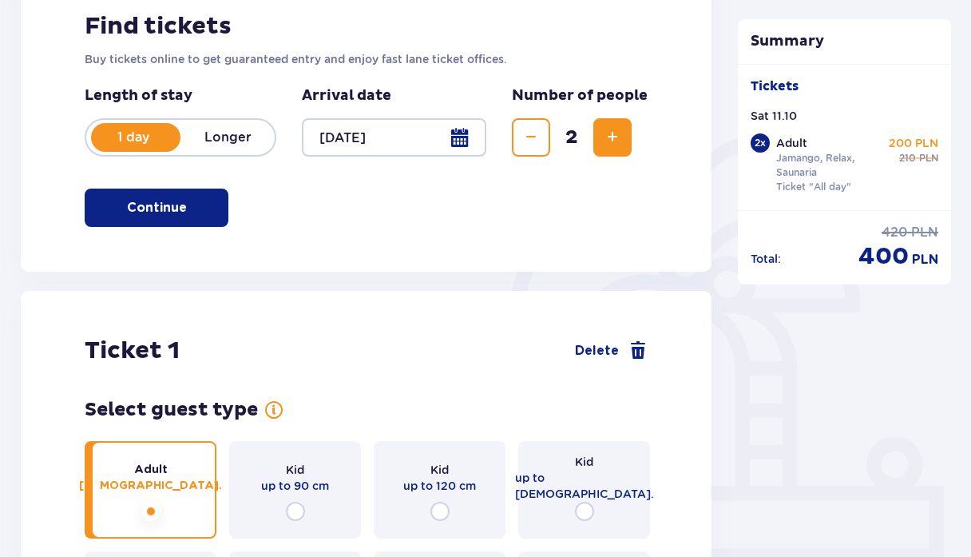
scroll to position [261, 0]
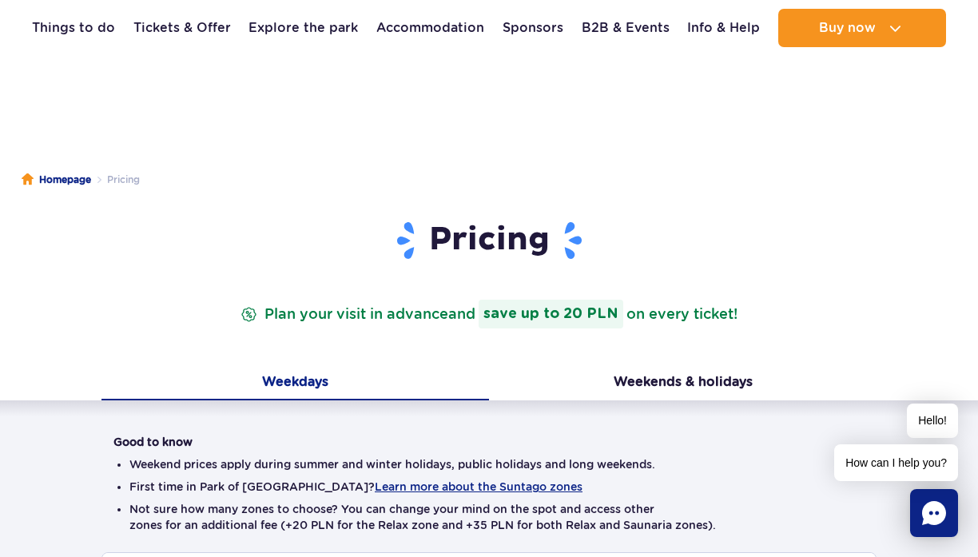
scroll to position [43, 0]
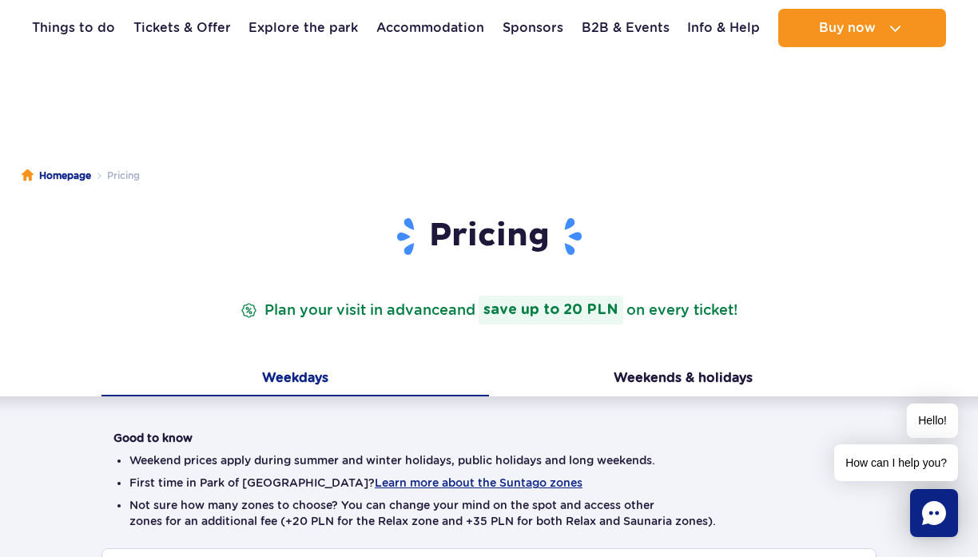
click at [673, 372] on button "Weekends & holidays" at bounding box center [682, 380] width 387 height 34
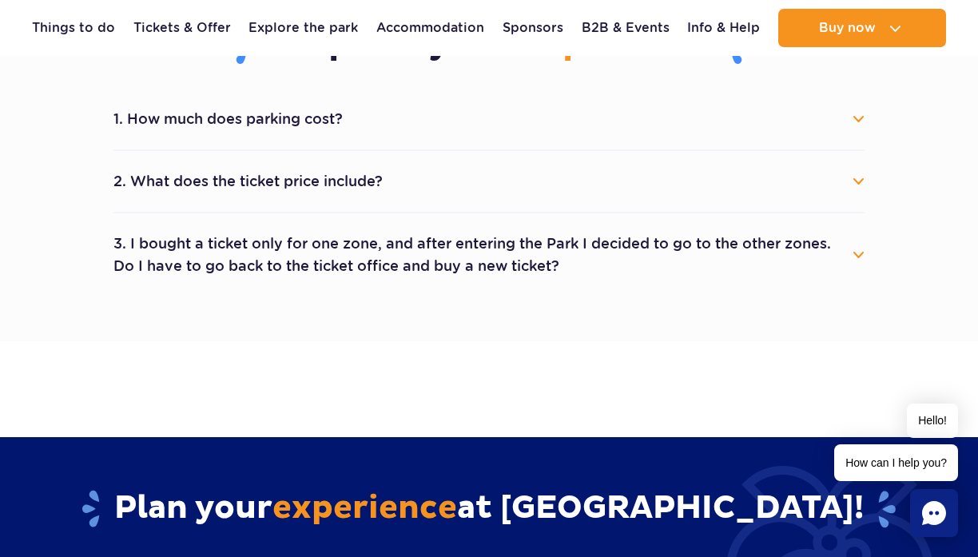
scroll to position [729, 0]
